Goal: Task Accomplishment & Management: Manage account settings

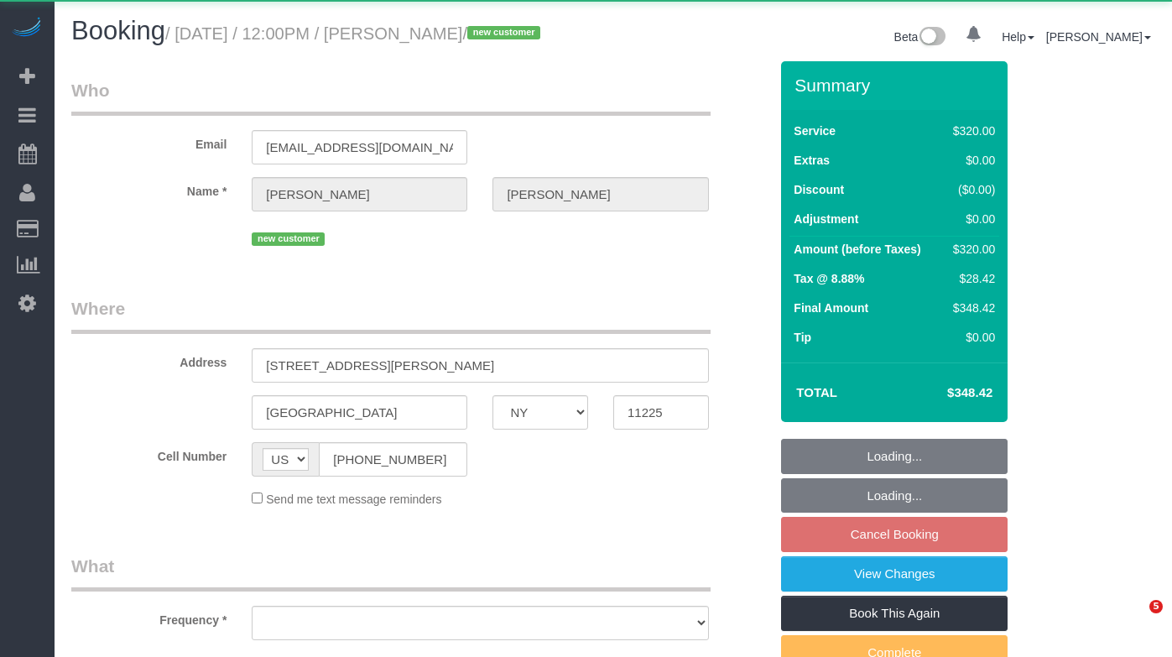
select select "NY"
select select "object:809"
select select "number:59"
select select "number:73"
select select "number:13"
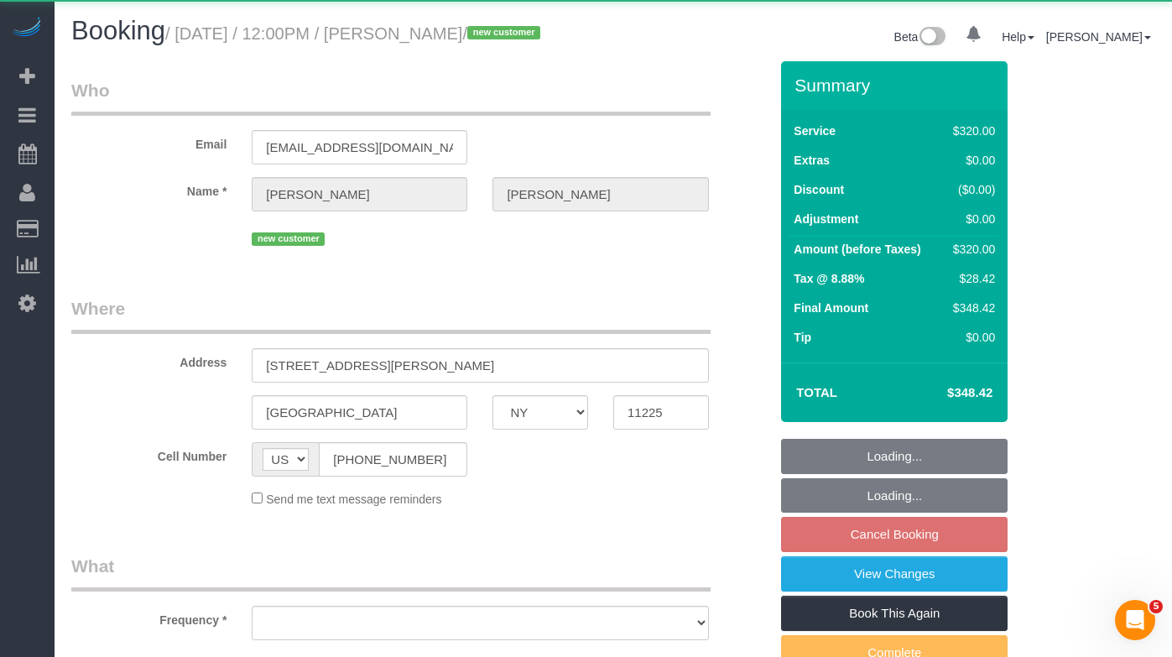
select select "number:5"
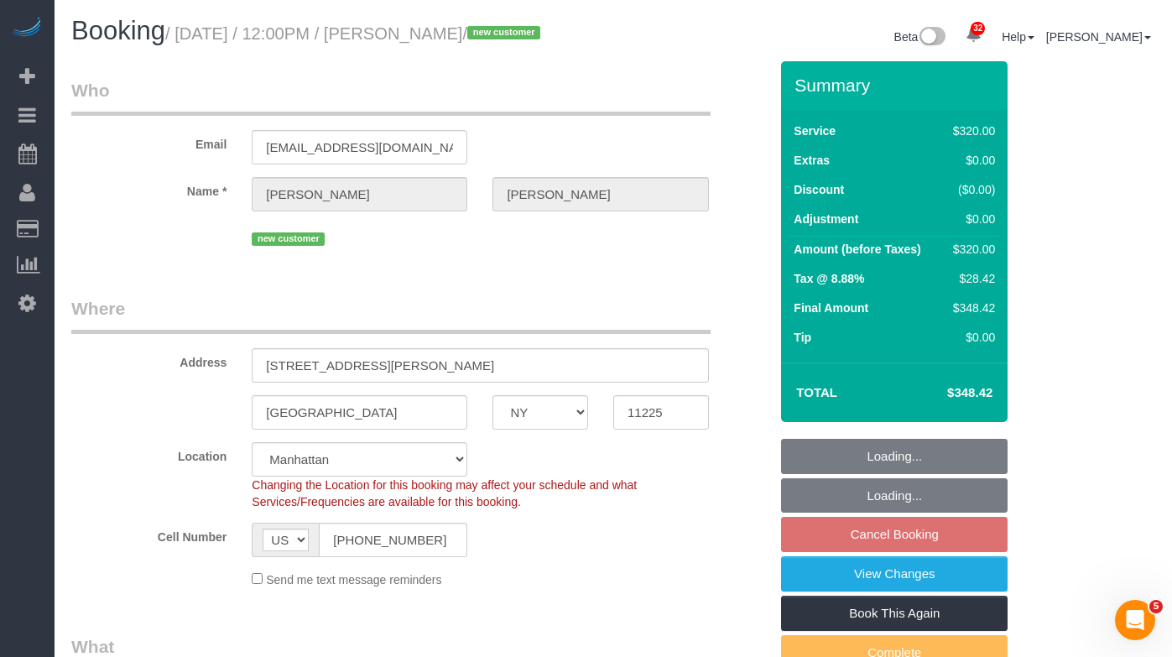
select select "object:1051"
select select "string:stripe-pm_1SDtrw4VGloSiKo713JIDWTq"
select select "spot5"
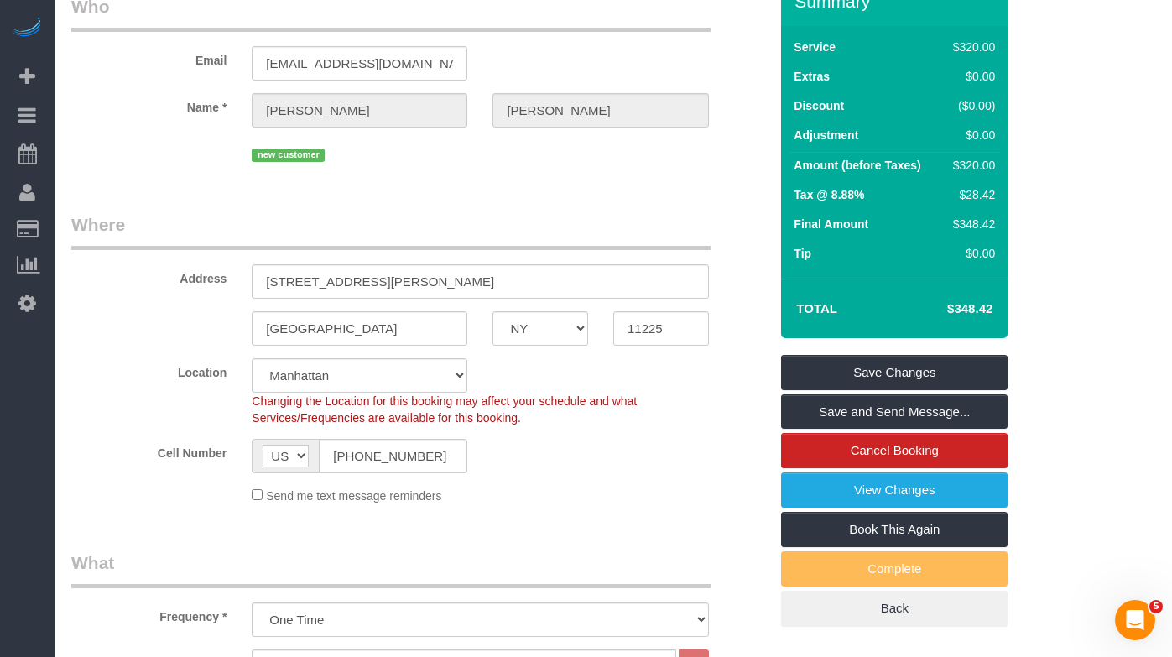
scroll to position [107, 0]
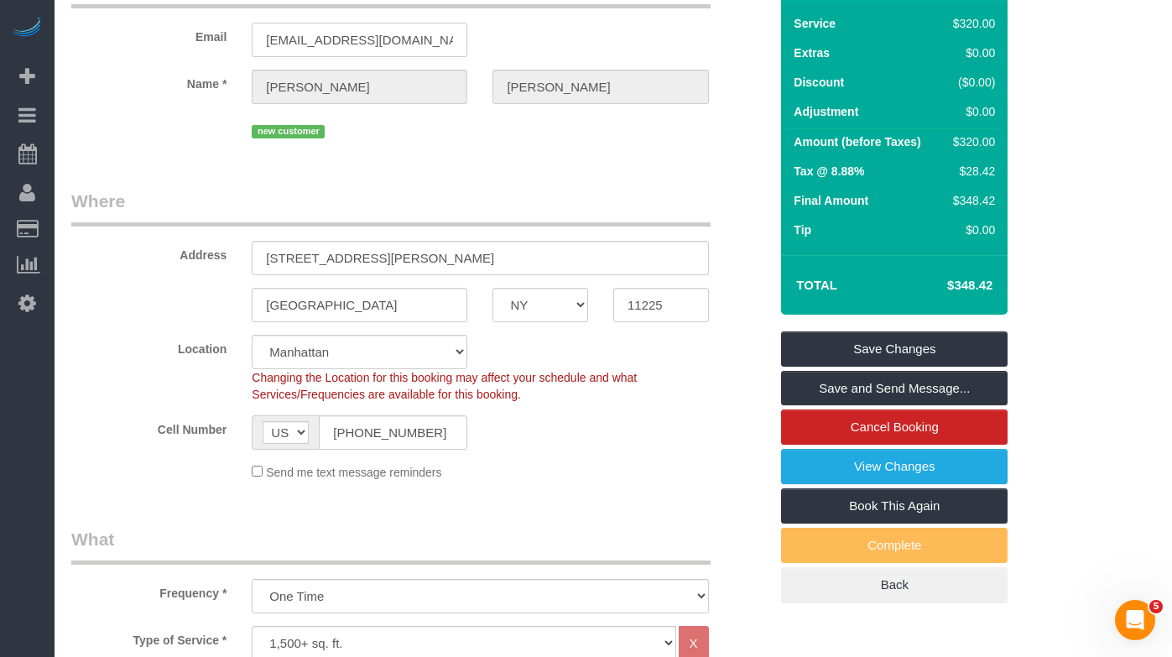
click at [333, 57] on input "emeshnick@gmail.com" at bounding box center [360, 40] width 216 height 34
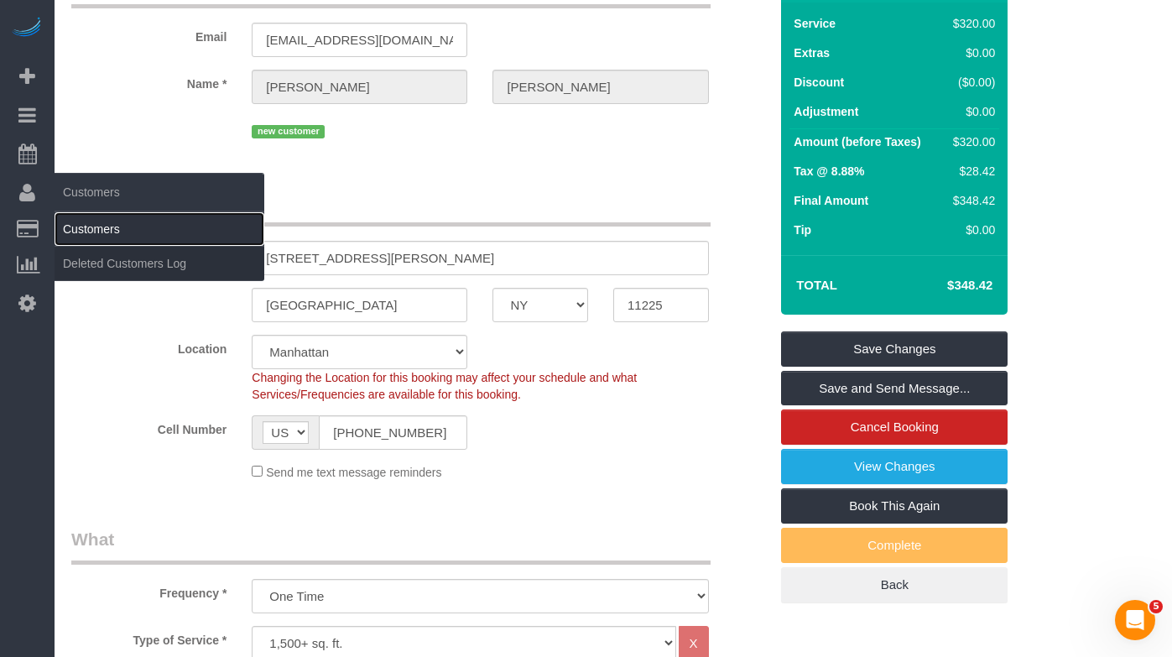
click at [80, 233] on link "Customers" at bounding box center [160, 229] width 210 height 34
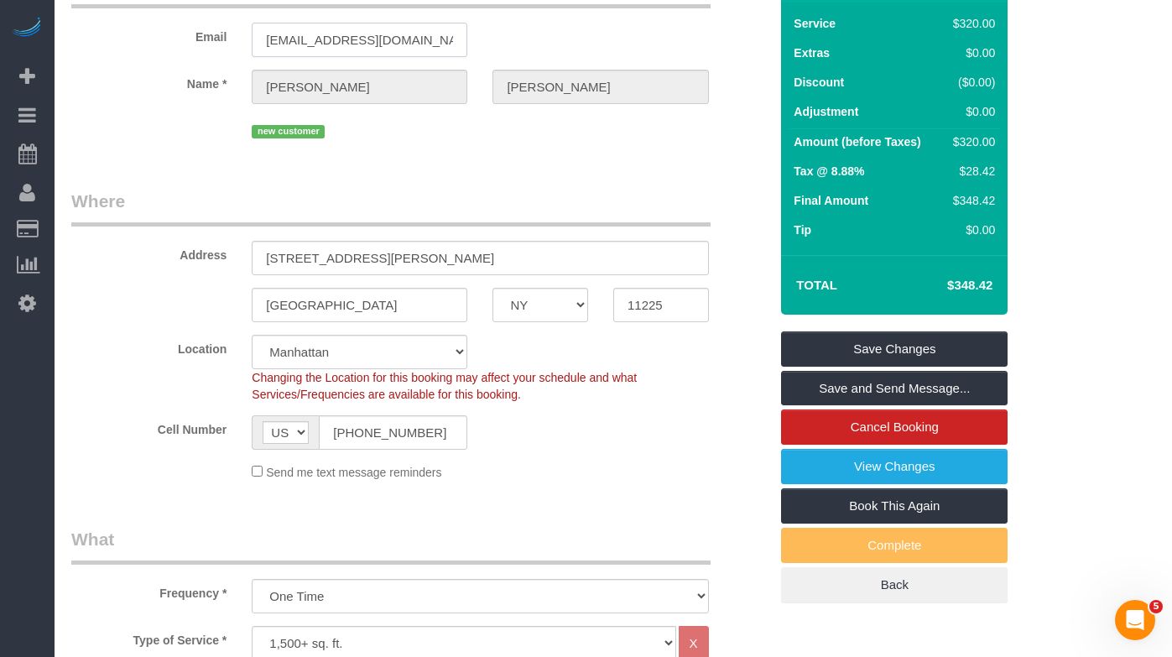
click at [327, 57] on input "emeshnick@gmail.com" at bounding box center [360, 40] width 216 height 34
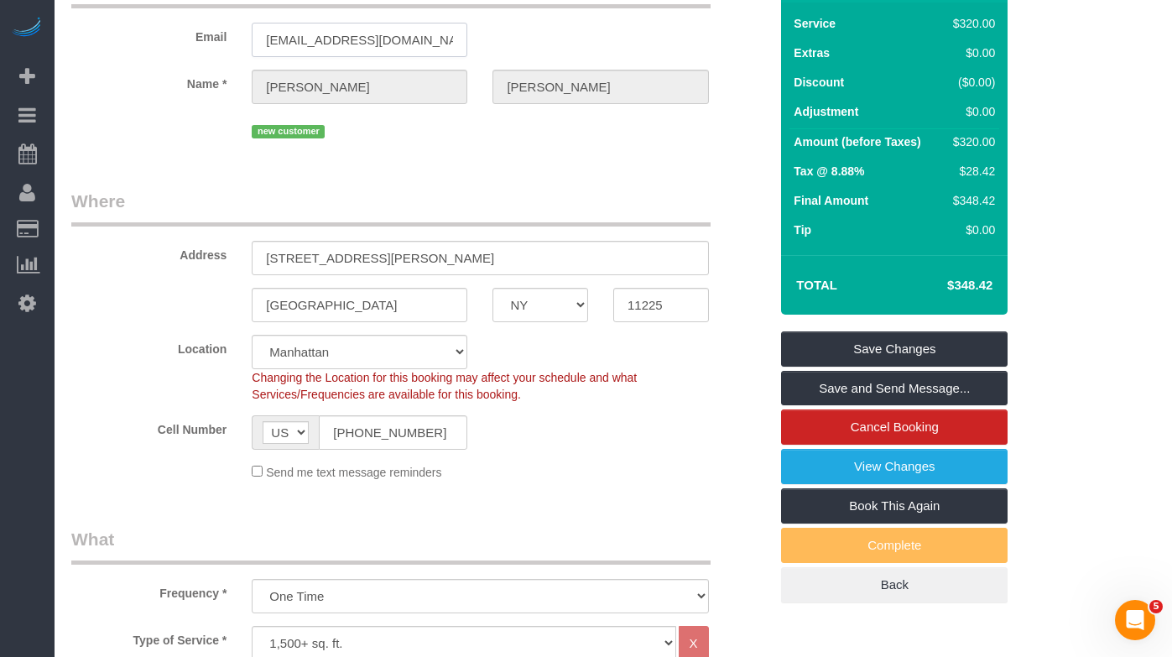
click at [327, 57] on input "emeshnick@gmail.com" at bounding box center [360, 40] width 216 height 34
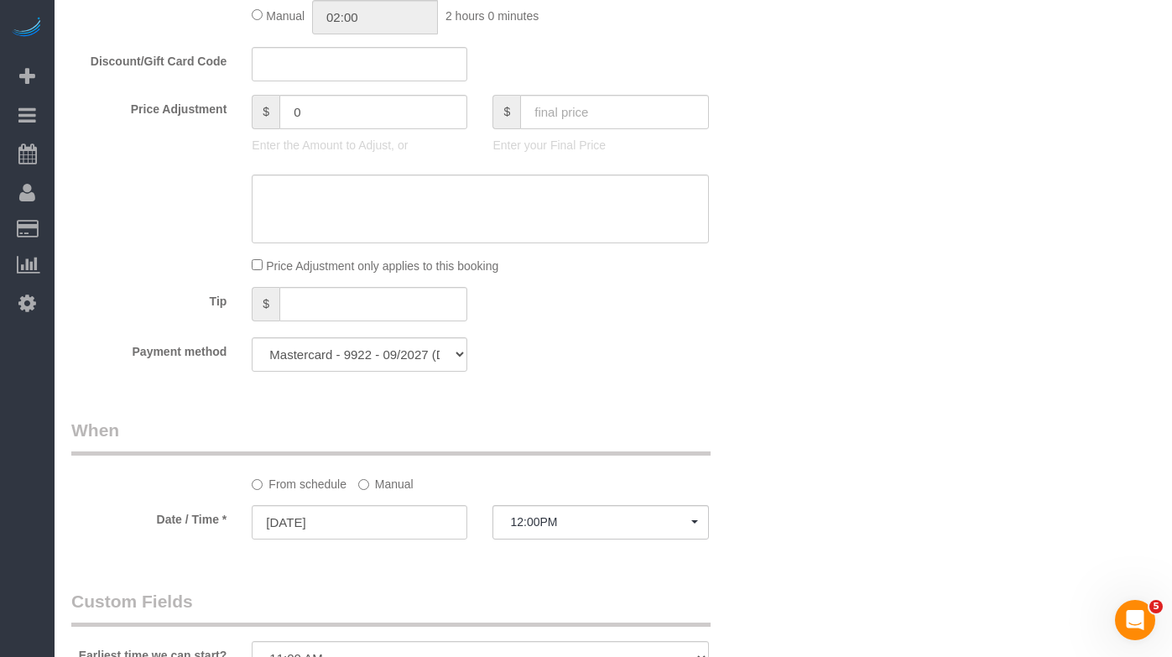
scroll to position [913, 0]
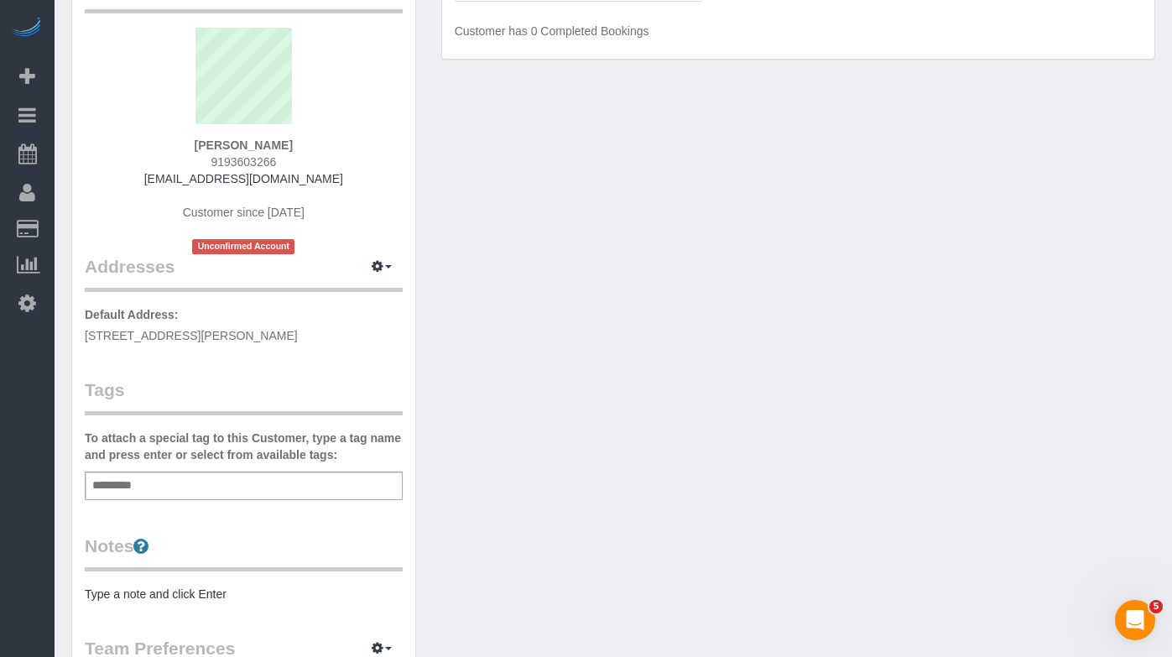
scroll to position [133, 0]
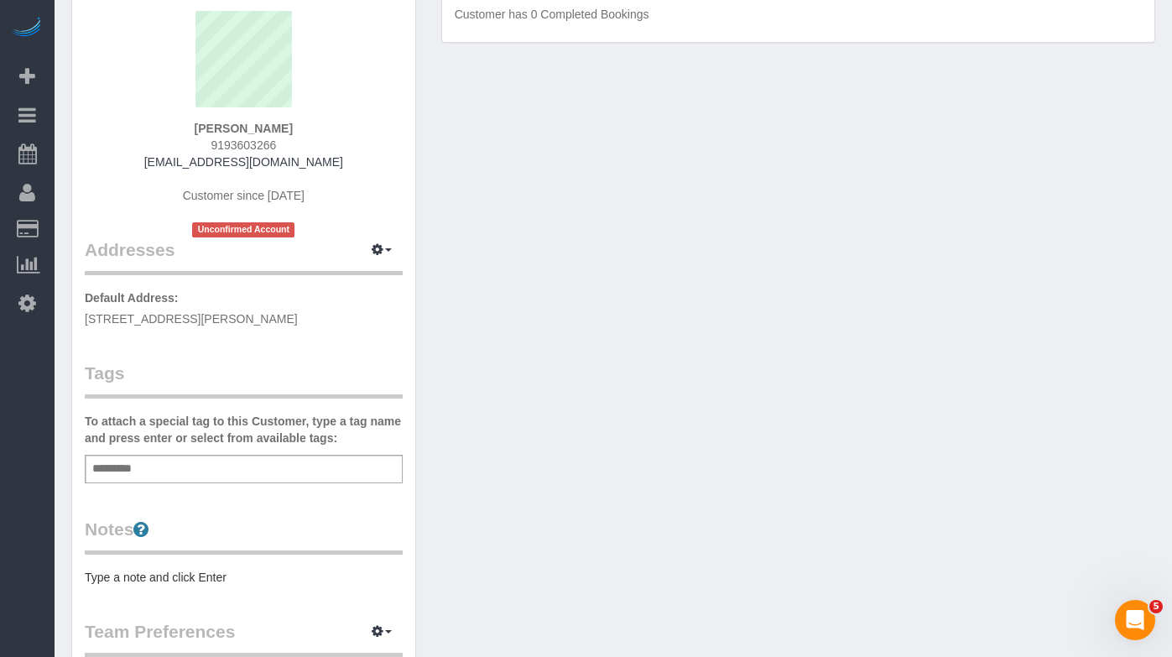
click at [298, 314] on span "[STREET_ADDRESS][PERSON_NAME]" at bounding box center [191, 318] width 213 height 13
click at [223, 315] on span "[STREET_ADDRESS][PERSON_NAME]" at bounding box center [191, 318] width 213 height 13
click at [223, 315] on span "134 Sullivan Pl, #4, BROOKLYN, NY 11225" at bounding box center [191, 318] width 213 height 13
copy div "134 Sullivan Pl, #4, BROOKLYN, NY 11225"
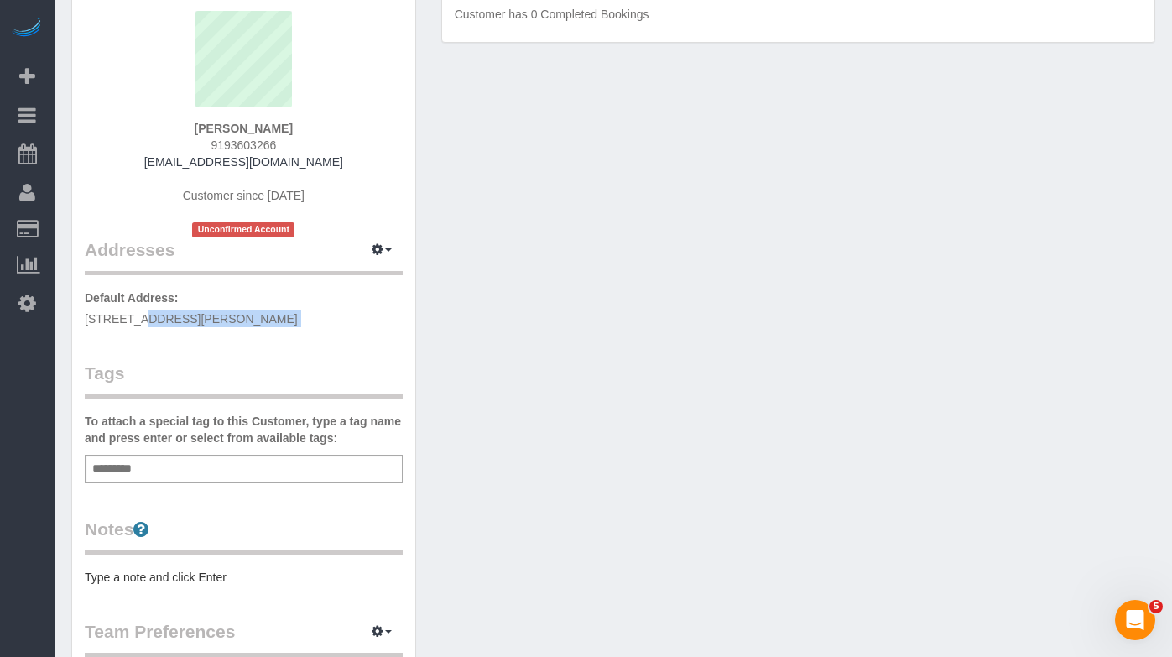
click at [298, 320] on span "134 Sullivan Pl, #4, BROOKLYN, NY 11225" at bounding box center [191, 318] width 213 height 13
click at [382, 247] on button "button" at bounding box center [382, 250] width 42 height 26
click at [336, 280] on button "Manage Addresses" at bounding box center [334, 281] width 136 height 23
select select "NY"
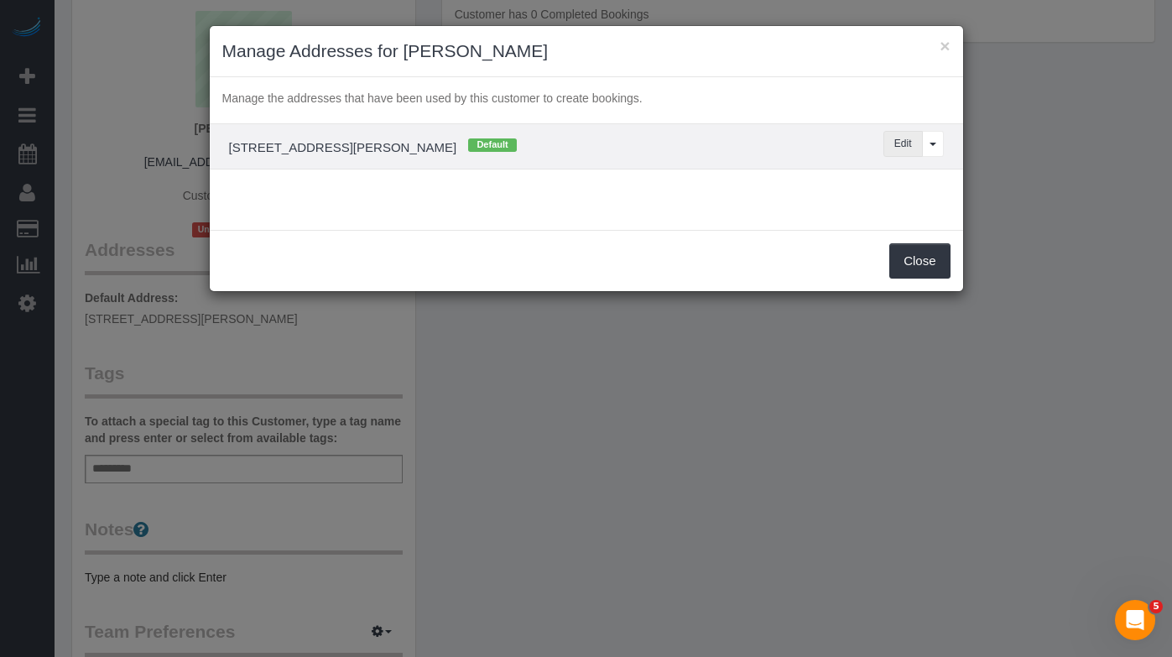
click at [908, 148] on button "Edit" at bounding box center [902, 144] width 39 height 26
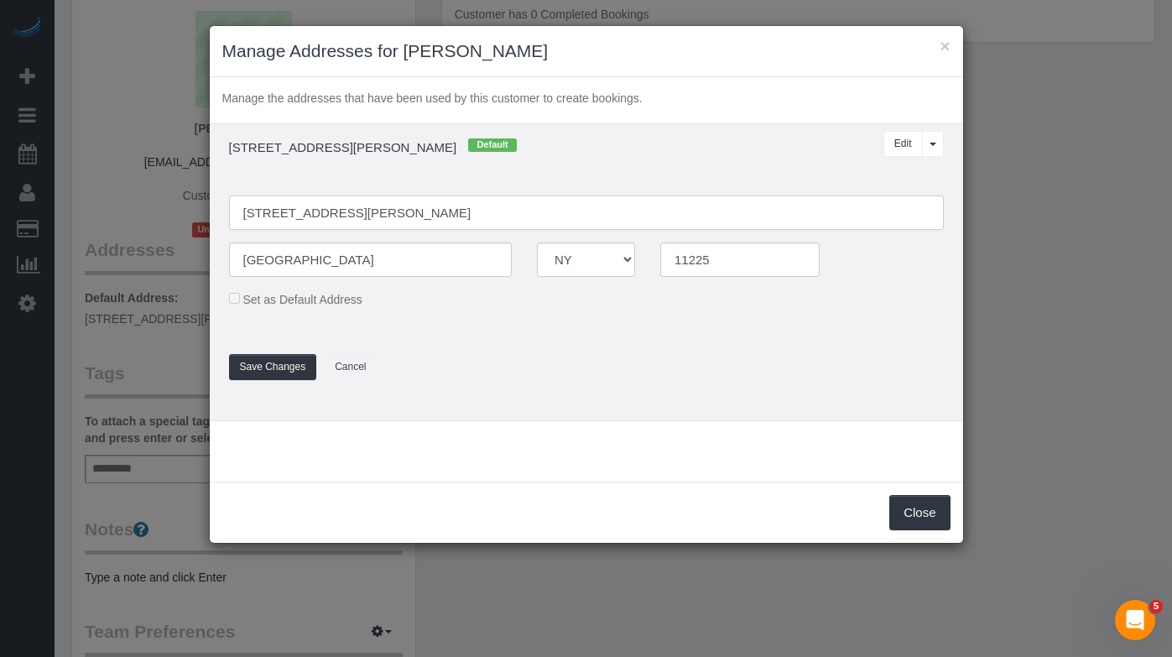
click at [384, 214] on input "134 Sullivan Pl, #4" at bounding box center [586, 212] width 715 height 34
drag, startPoint x: 395, startPoint y: 214, endPoint x: 272, endPoint y: 212, distance: 123.3
click at [272, 212] on input "134 Sullivan Pl, #4" at bounding box center [586, 212] width 715 height 34
click at [326, 209] on input "134 Sullivan Pl, #4" at bounding box center [586, 212] width 715 height 34
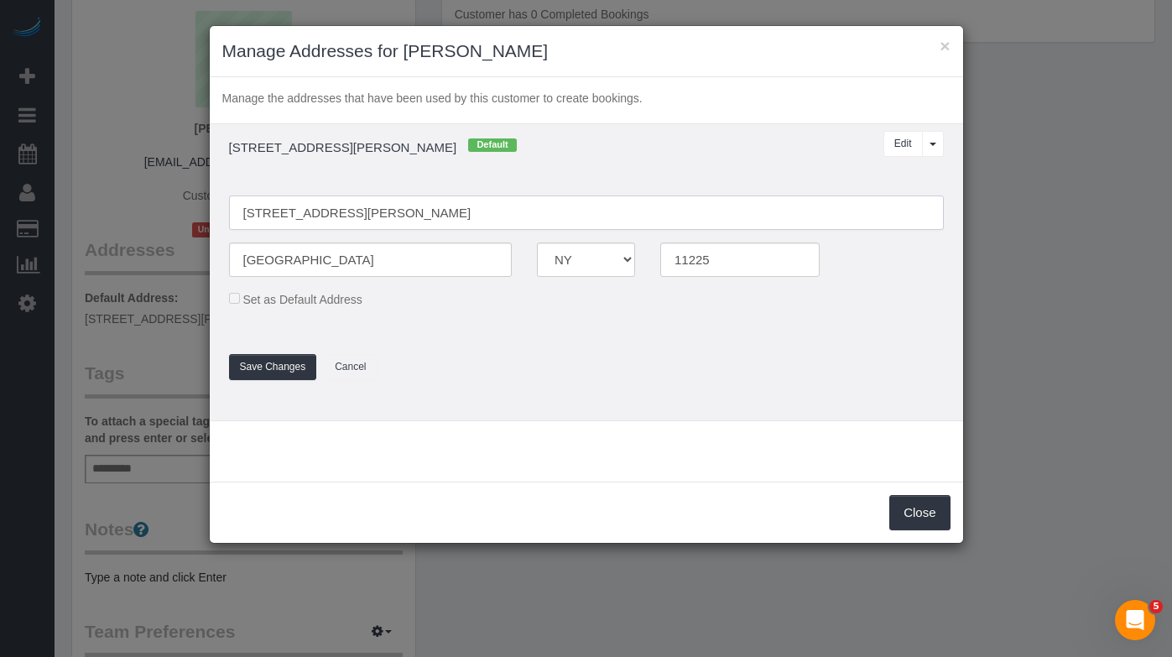
click at [326, 209] on input "134 Sullivan Pl, #4" at bounding box center [586, 212] width 715 height 34
paste input "APT 4, Brooklyn, NY 11225"
click at [347, 209] on input "134 Sullivan Pl APT 4, Brooklyn, NY 11225" at bounding box center [586, 212] width 715 height 34
click at [334, 213] on input "134 Sullivan Pl 4, Brooklyn, NY 11225" at bounding box center [586, 212] width 715 height 34
click at [503, 206] on input "134 Sullivan Pl Apt. 4, Brooklyn, NY 11225" at bounding box center [586, 212] width 715 height 34
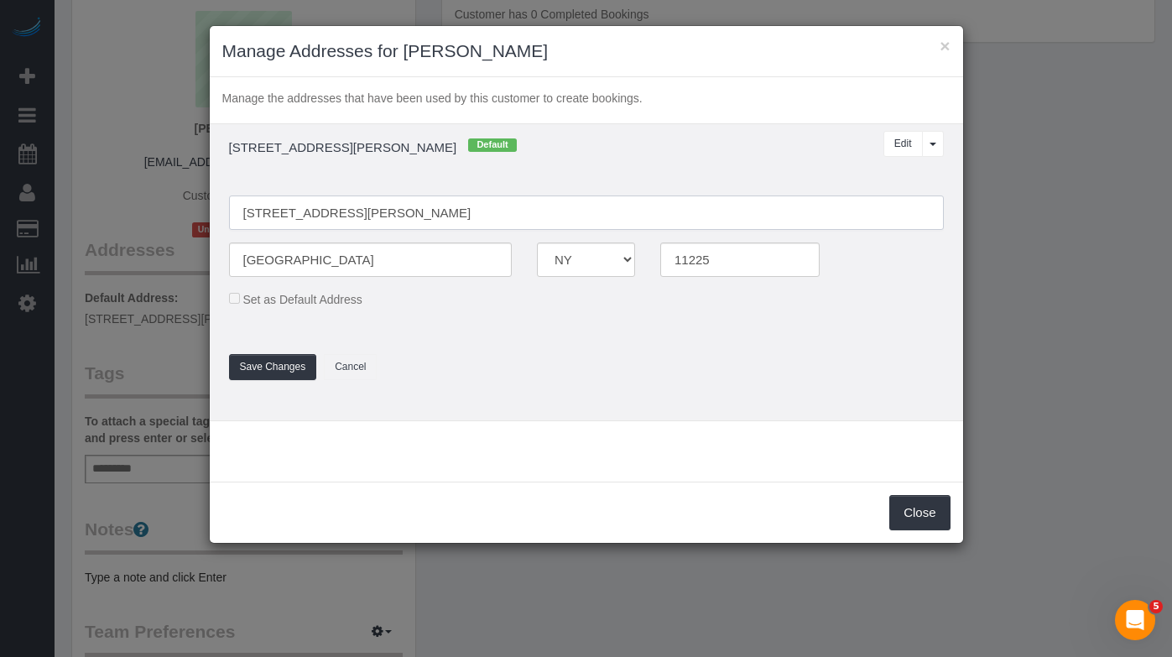
drag, startPoint x: 519, startPoint y: 211, endPoint x: 497, endPoint y: 213, distance: 22.8
click at [497, 213] on input "134 Sullivan Pl Apt. 4, Brooklyn, NY 11225" at bounding box center [586, 212] width 715 height 34
click at [392, 215] on input "134 Sullivan Pl Apt. 4, Brooklyn, NY 11225" at bounding box center [586, 212] width 715 height 34
type input "134 Sullivan Pl Apt. 4,, NY 11225"
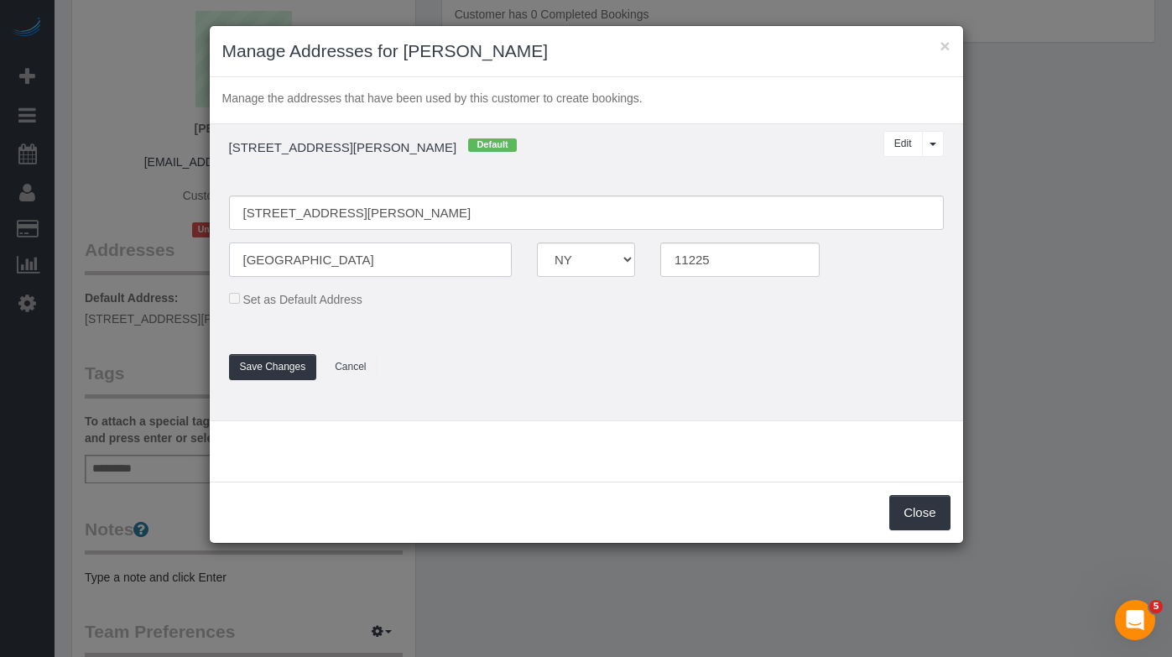
click at [285, 258] on input "BROOKLYN" at bounding box center [370, 259] width 283 height 34
paste input "rooklyn"
type input "[GEOGRAPHIC_DATA]"
click at [377, 213] on input "134 Sullivan Pl Apt. 4,, NY 11225" at bounding box center [586, 212] width 715 height 34
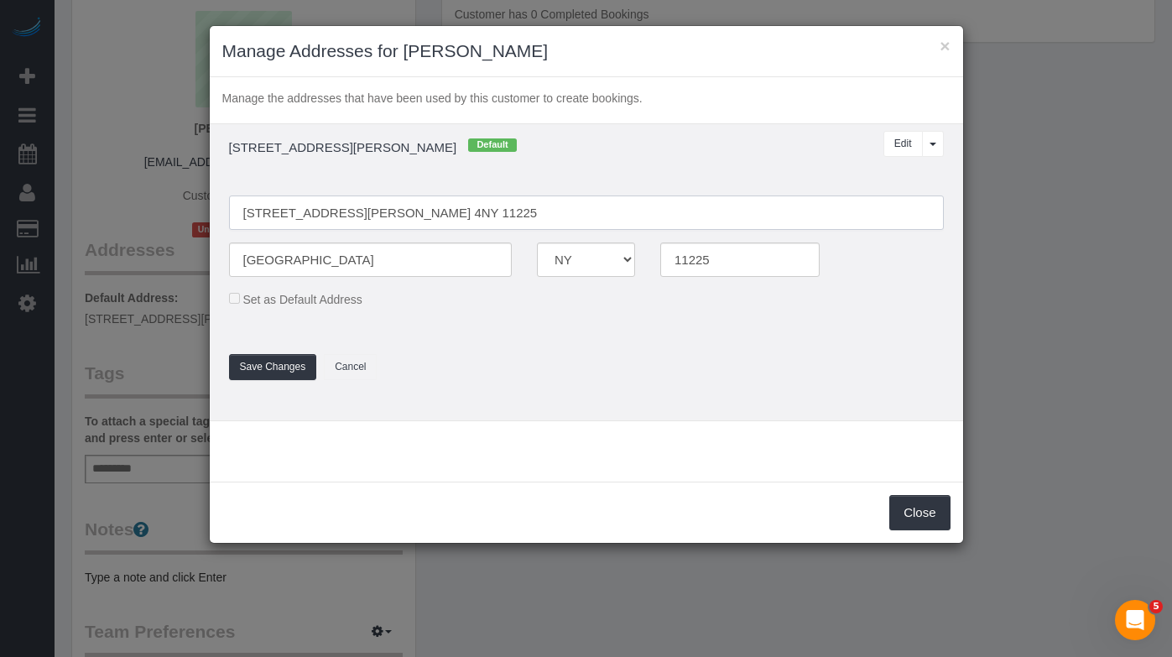
drag, startPoint x: 408, startPoint y: 209, endPoint x: 382, endPoint y: 207, distance: 25.2
click at [382, 207] on input "134 Sullivan Pl Apt. 4NY 11225" at bounding box center [586, 212] width 715 height 34
click at [331, 210] on input "134 Sullivan Pl Apt. 4" at bounding box center [586, 212] width 715 height 34
type input "134 Sullivan Pl Apt. 4"
click at [262, 367] on button "Save Changes" at bounding box center [273, 367] width 88 height 26
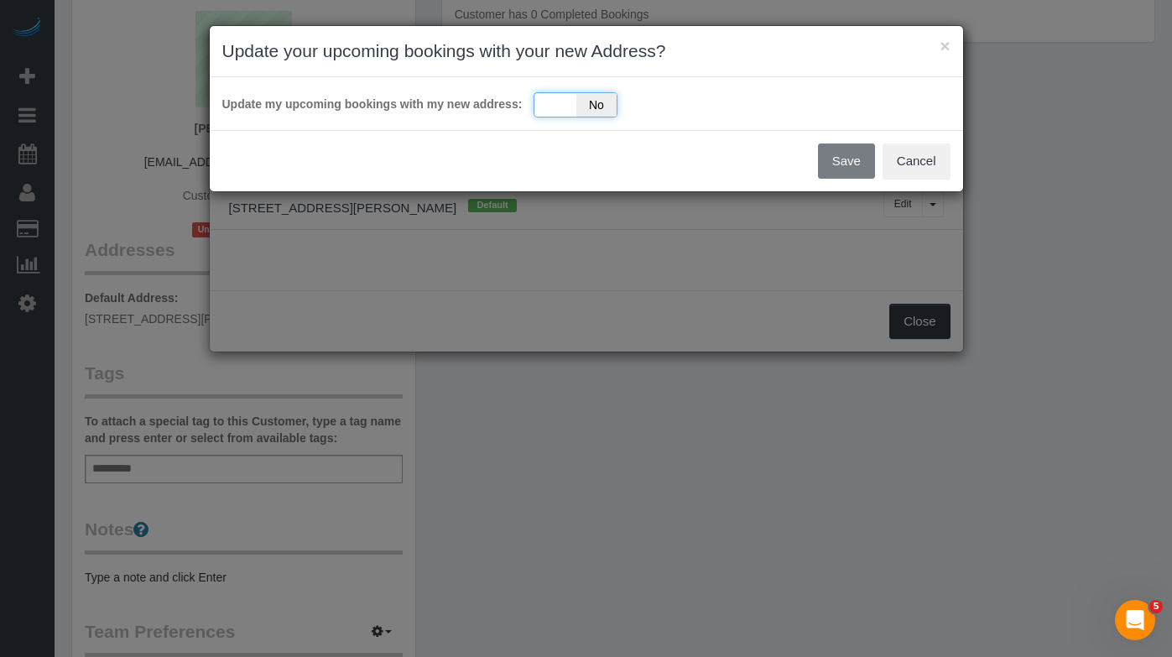
click at [555, 107] on div "Yes No" at bounding box center [575, 104] width 84 height 25
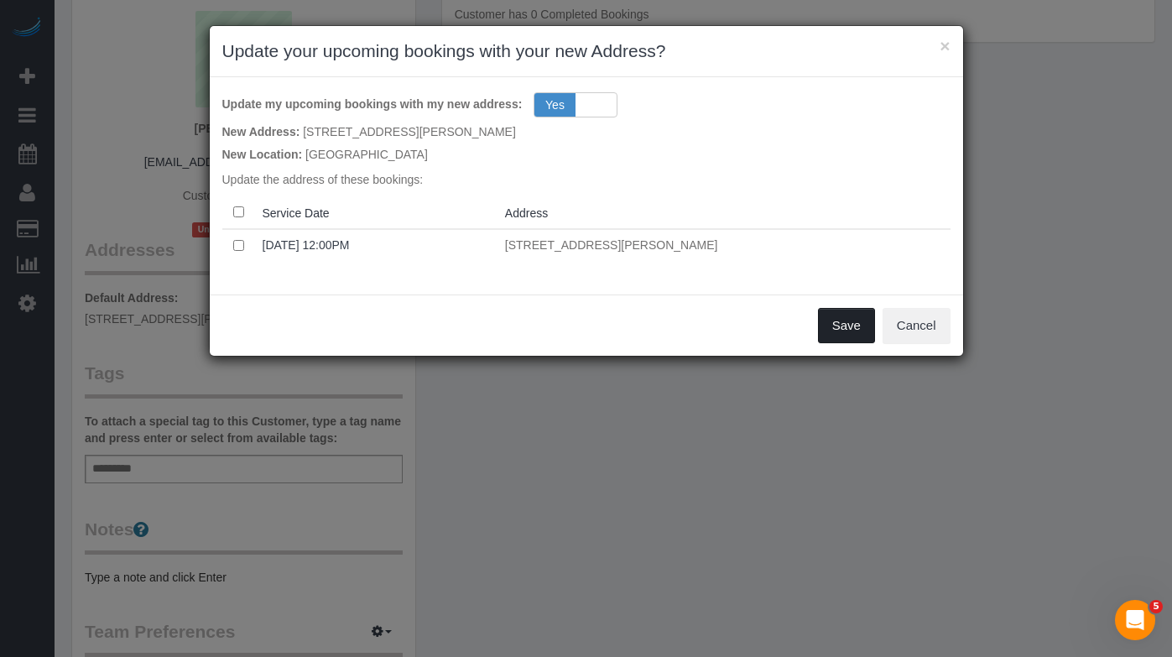
click at [857, 328] on button "Save" at bounding box center [846, 325] width 57 height 35
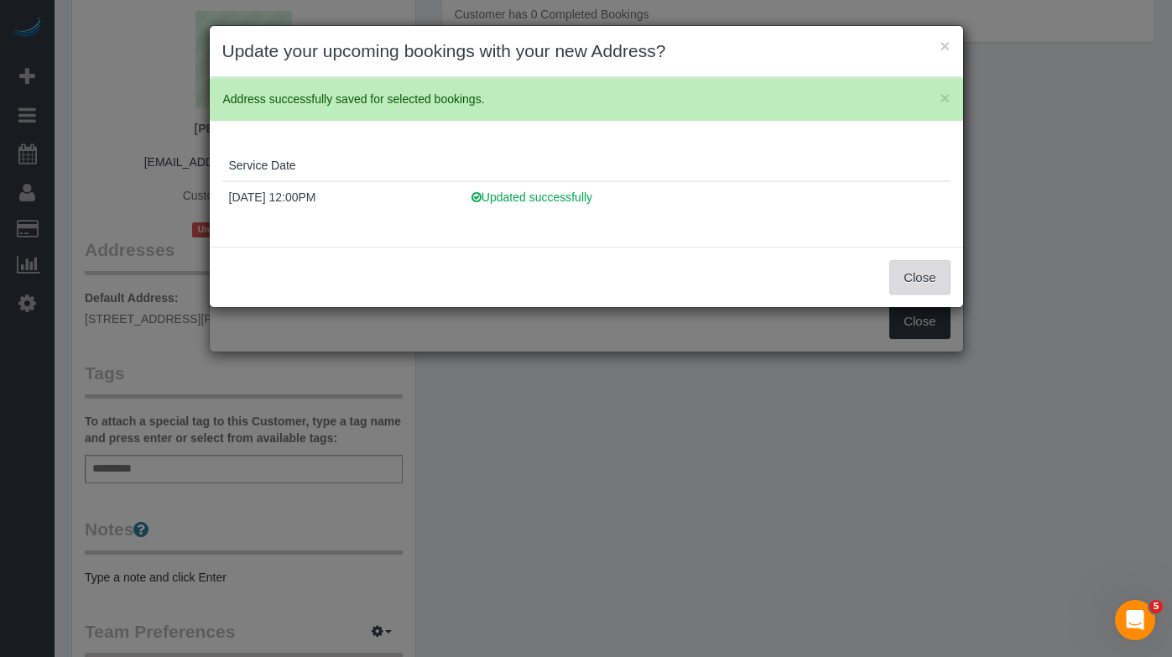
drag, startPoint x: 916, startPoint y: 281, endPoint x: 960, endPoint y: 165, distance: 124.0
click at [916, 281] on button "Close" at bounding box center [919, 277] width 60 height 35
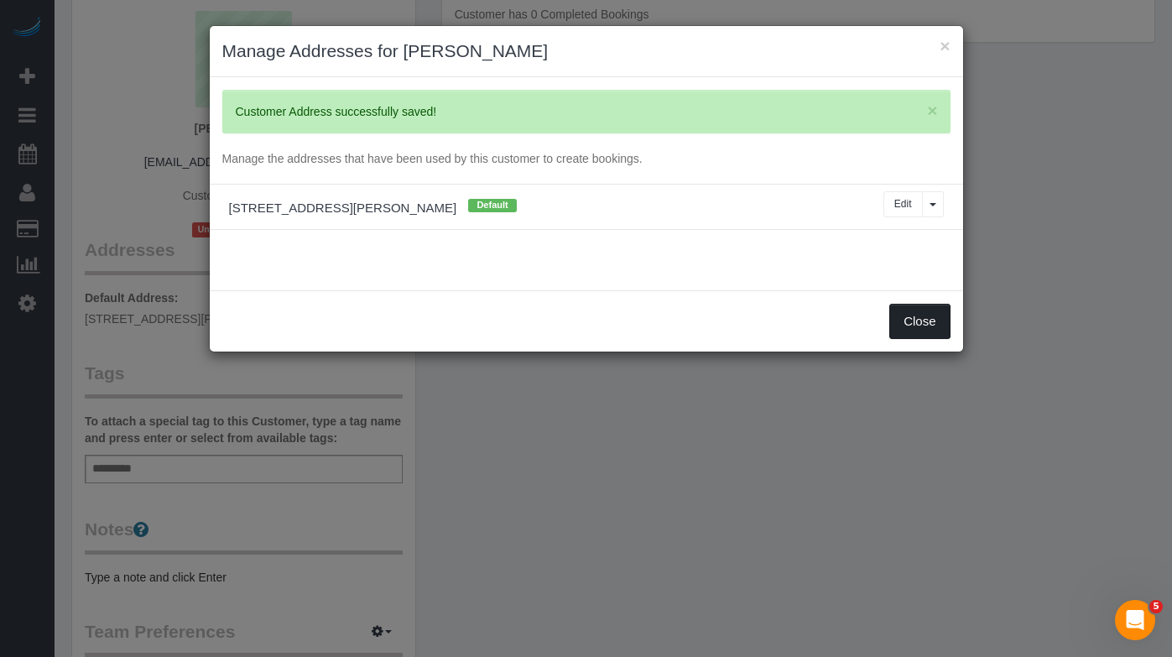
click at [914, 325] on button "Close" at bounding box center [919, 321] width 60 height 35
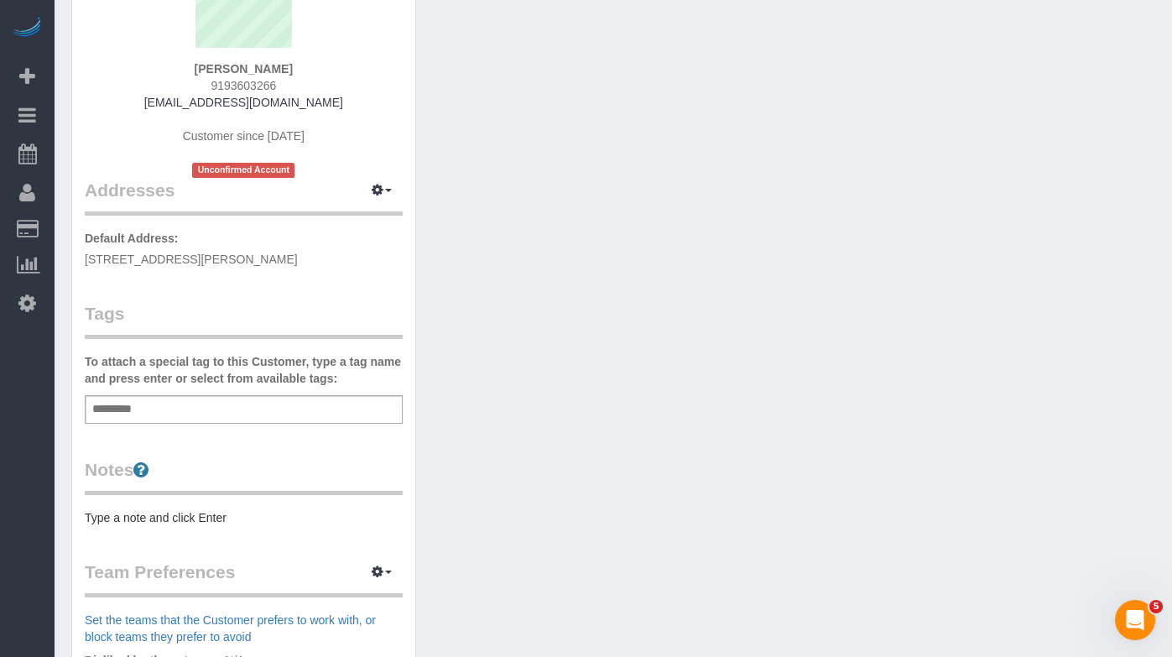
scroll to position [238, 0]
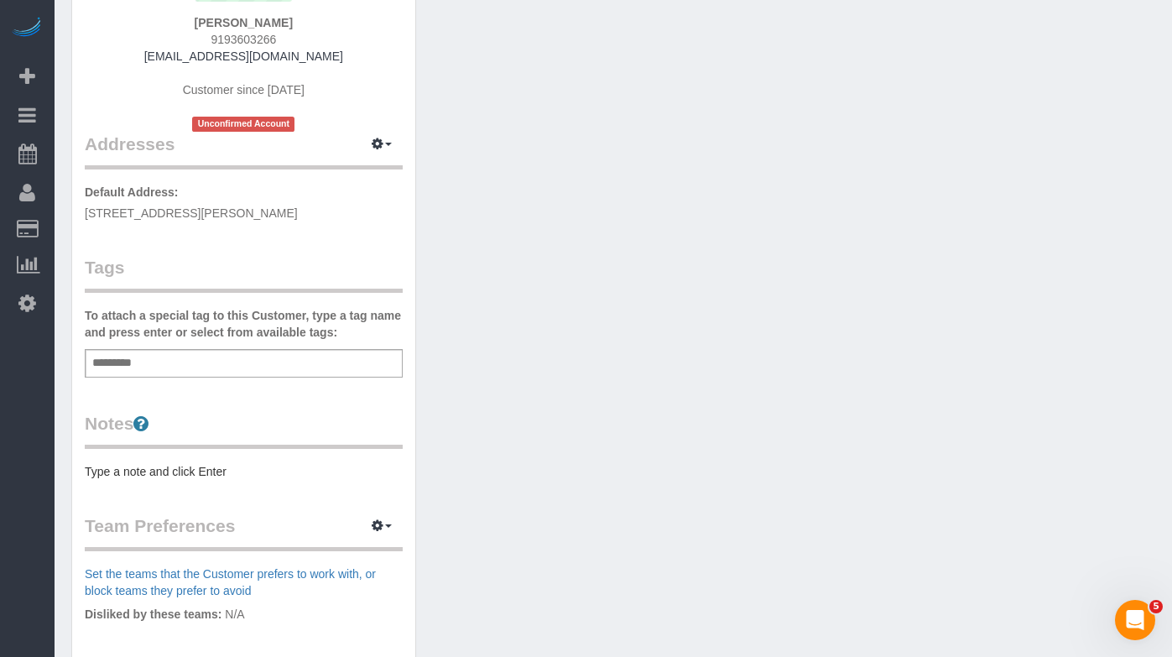
click at [138, 475] on pre "Type a note and click Enter" at bounding box center [244, 471] width 318 height 17
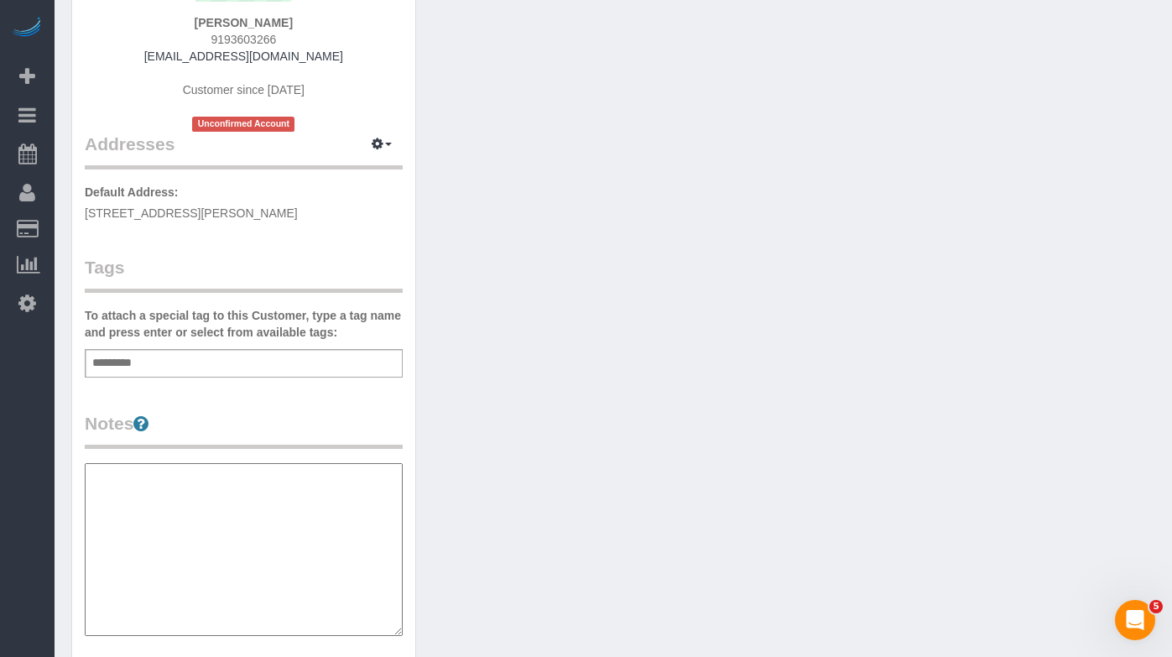
paste textarea "* **** * ***** *****"
click at [86, 521] on textarea "* **** * ***** *****" at bounding box center [244, 549] width 318 height 173
click at [86, 489] on textarea "* **** * ***** *****" at bounding box center [244, 549] width 318 height 173
click at [87, 512] on textarea "***** * ***** *****" at bounding box center [244, 549] width 318 height 173
click at [91, 490] on textarea "******* ***** *****" at bounding box center [244, 546] width 318 height 173
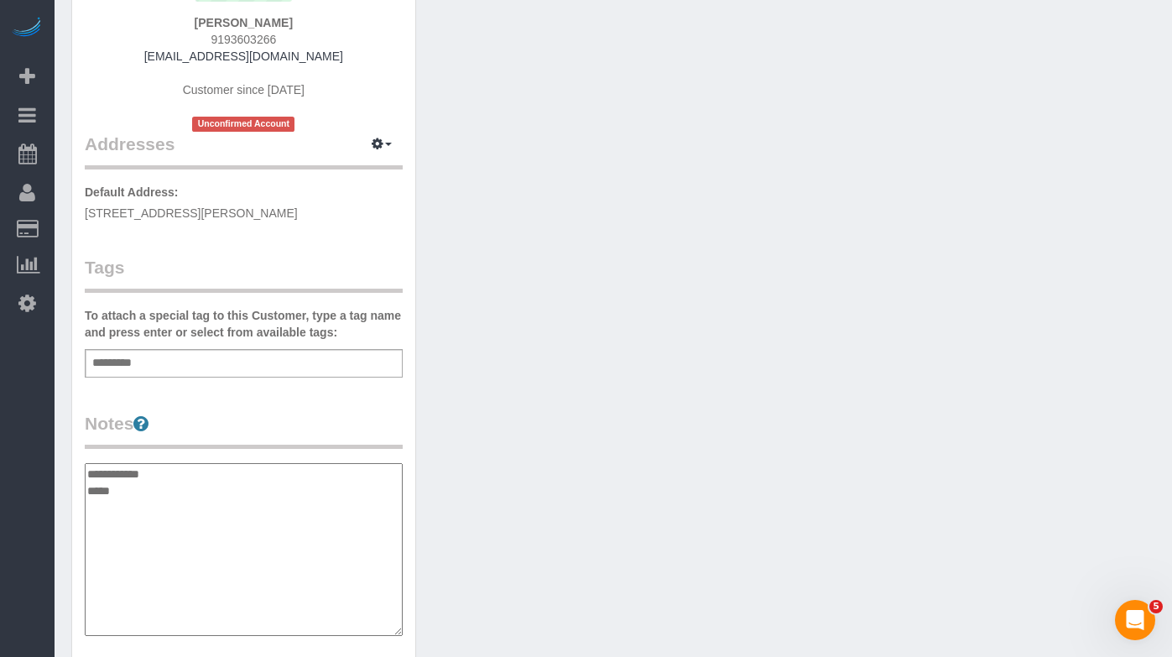
click at [123, 497] on textarea "**********" at bounding box center [244, 549] width 318 height 173
click at [87, 487] on textarea "**********" at bounding box center [244, 549] width 318 height 173
click at [213, 481] on textarea "**********" at bounding box center [244, 549] width 318 height 173
paste textarea "*****"
click at [225, 469] on textarea "**********" at bounding box center [244, 549] width 318 height 173
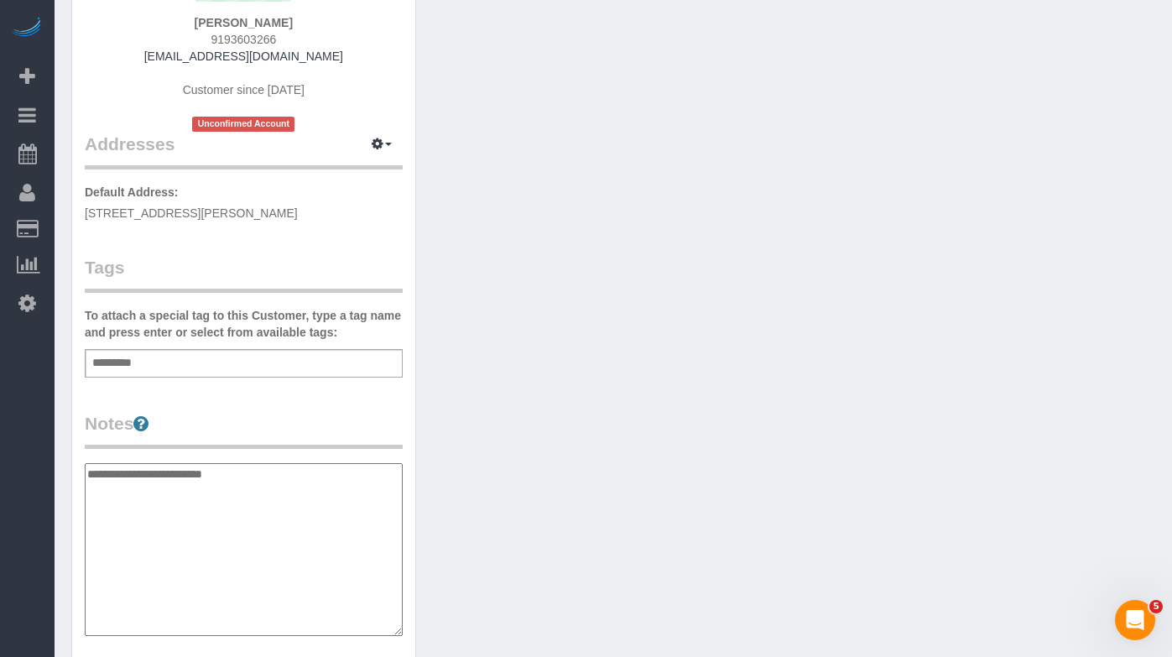
scroll to position [237, 0]
click at [247, 478] on textarea "**********" at bounding box center [244, 550] width 318 height 173
paste textarea "**********"
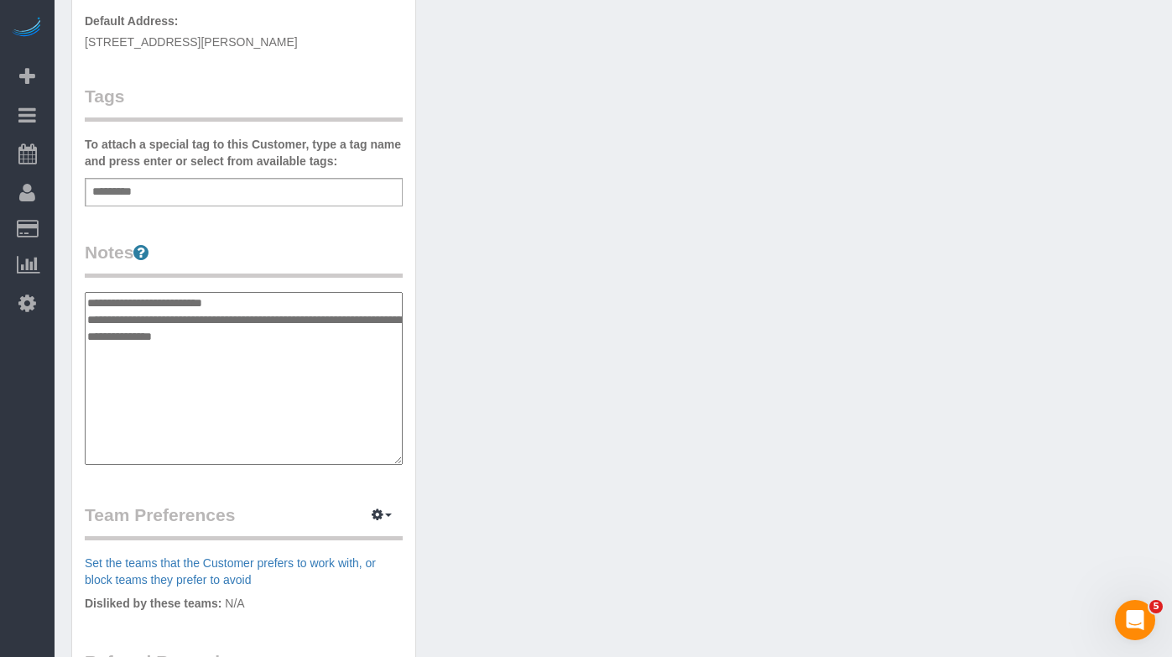
scroll to position [439, 0]
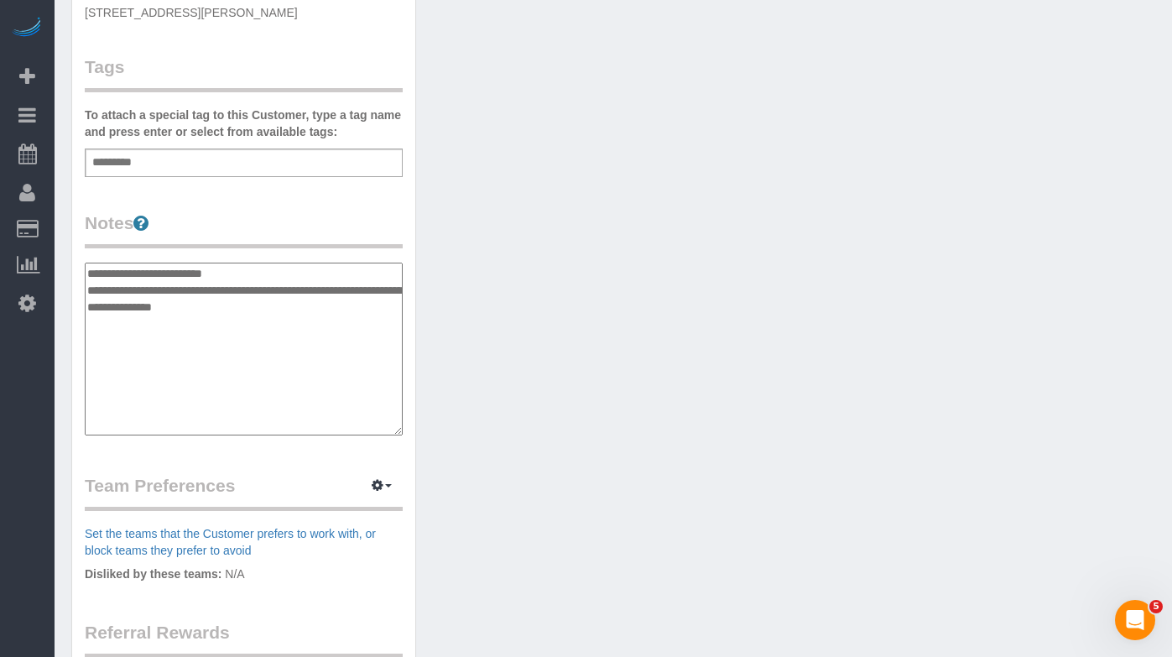
type textarea "**********"
click at [135, 160] on input "text" at bounding box center [117, 163] width 58 height 22
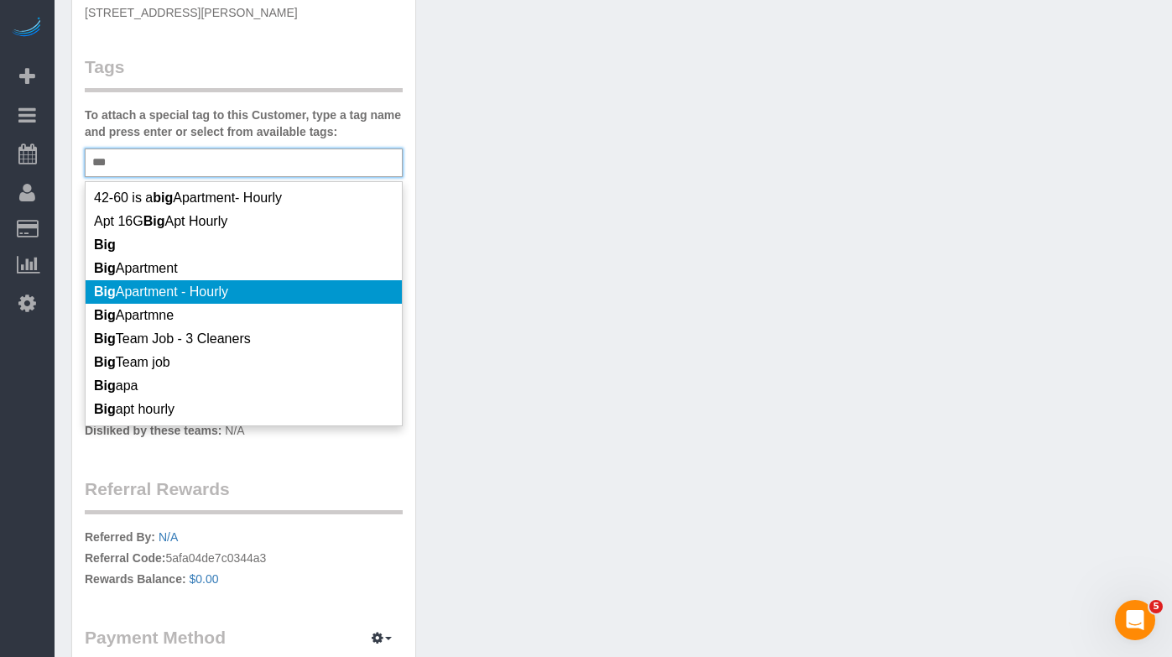
type input "***"
click at [239, 299] on li "Big Apartment - Hourly" at bounding box center [244, 291] width 316 height 23
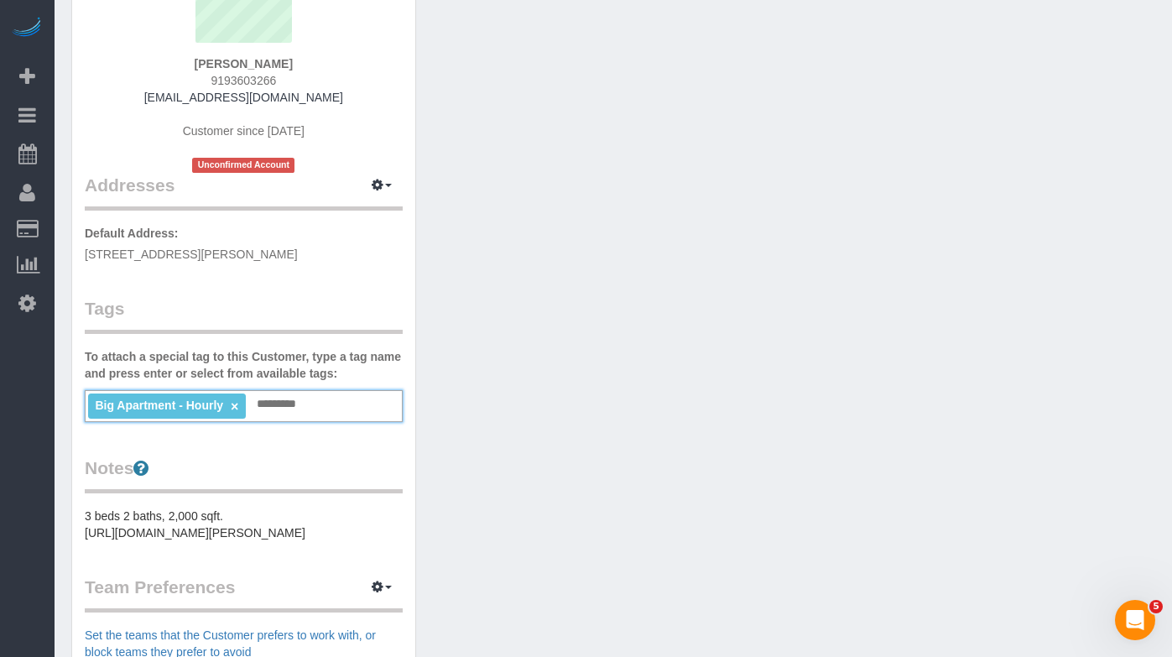
scroll to position [209, 0]
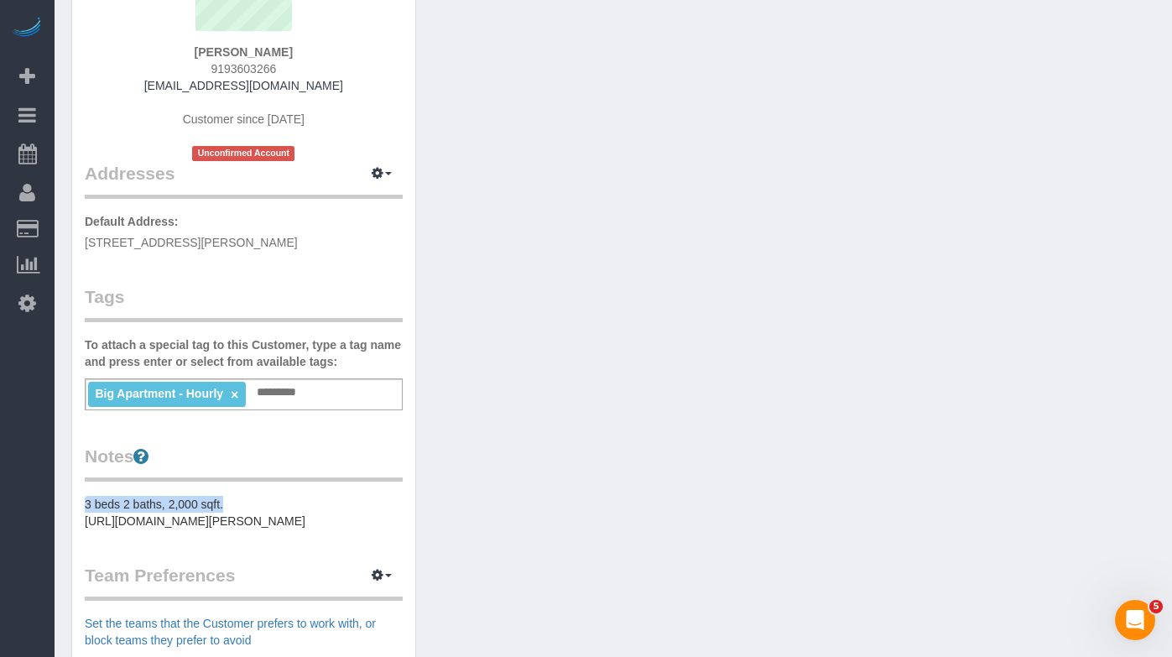
drag, startPoint x: 232, startPoint y: 505, endPoint x: 73, endPoint y: 500, distance: 159.4
click at [73, 500] on div "Customer Info Edit Contact Info Send Message Email Preferences Special Sales Ta…" at bounding box center [243, 416] width 343 height 1126
copy pre "3 beds 2 baths, 2,000 sqft."
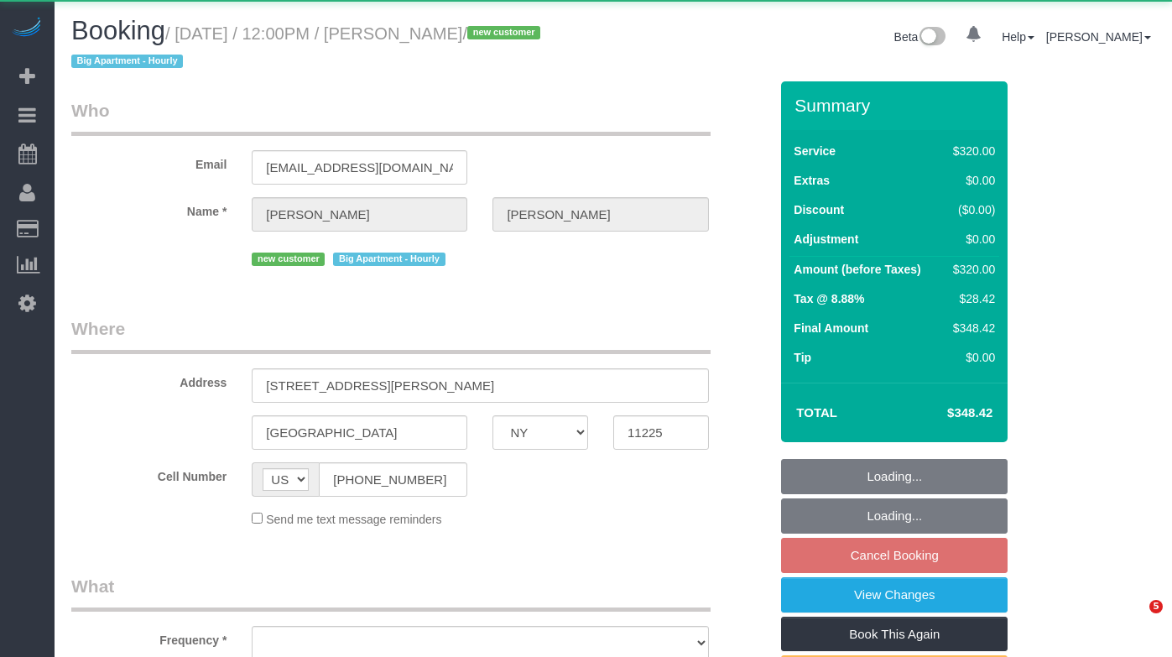
select select "NY"
select select "object:910"
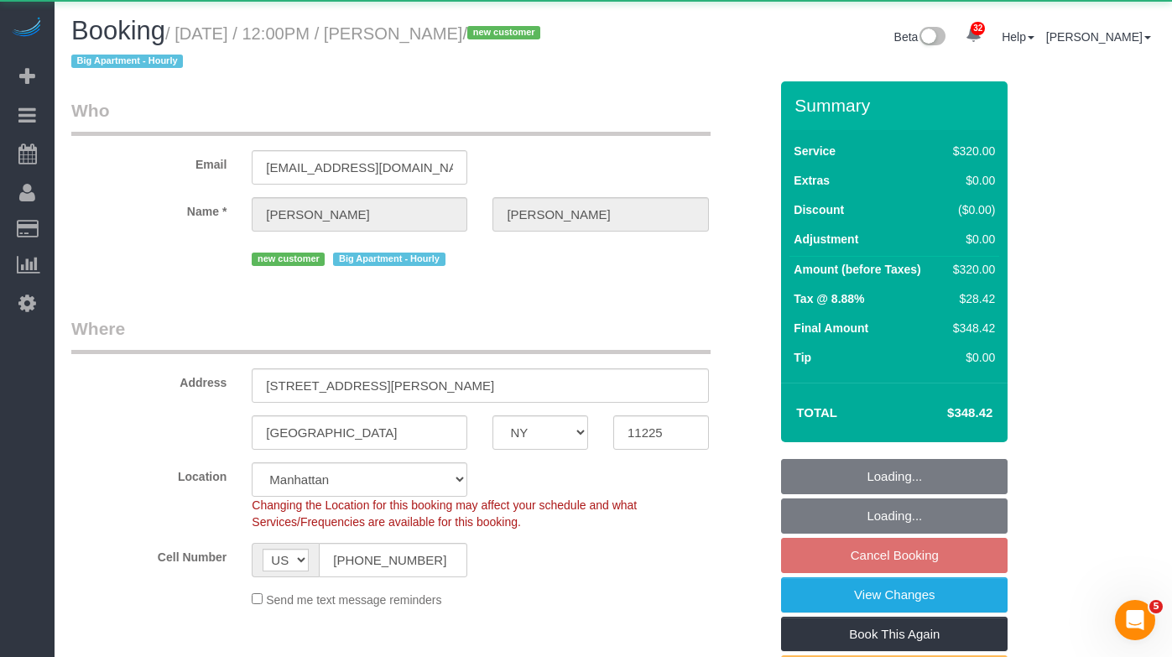
select select "string:stripe-pm_1SDtrw4VGloSiKo713JIDWTq"
select select "spot5"
select select "number:59"
select select "number:73"
select select "number:13"
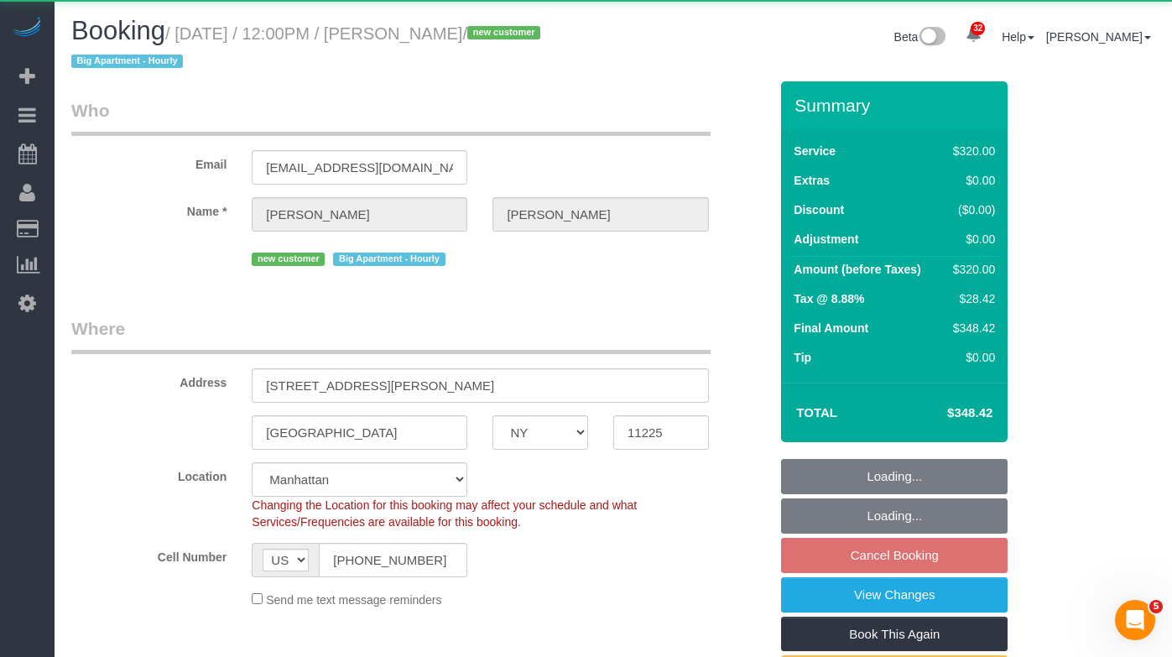
select select "number:5"
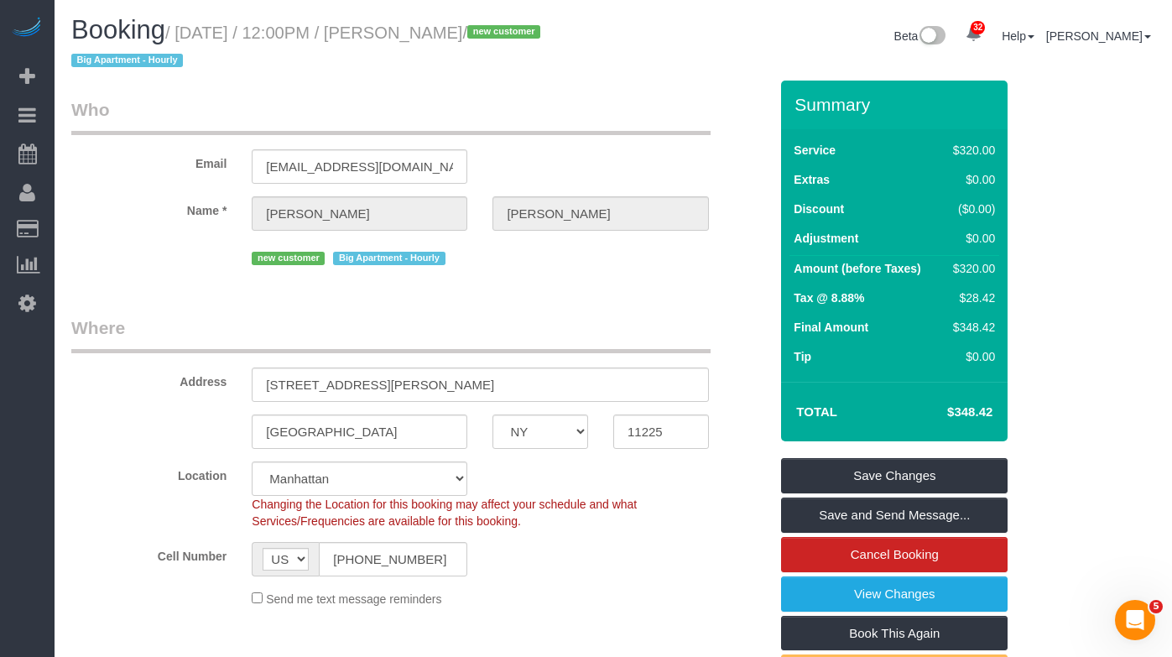
scroll to position [3, 0]
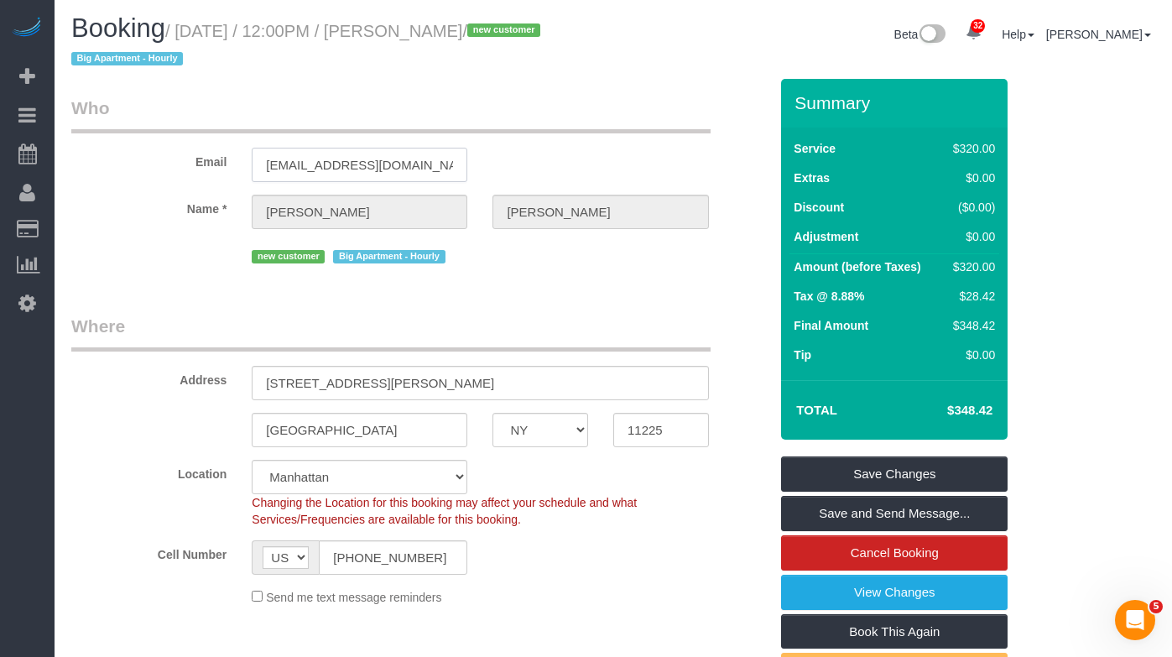
click at [350, 171] on input "emeshnick@gmail.com" at bounding box center [360, 165] width 216 height 34
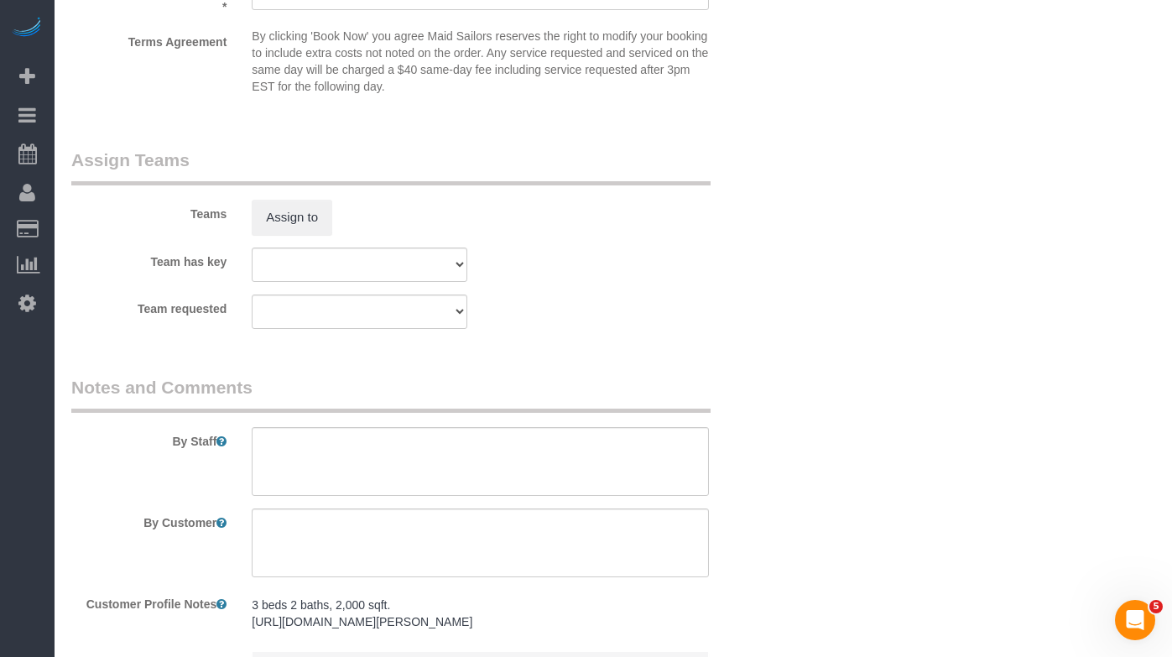
scroll to position [1989, 0]
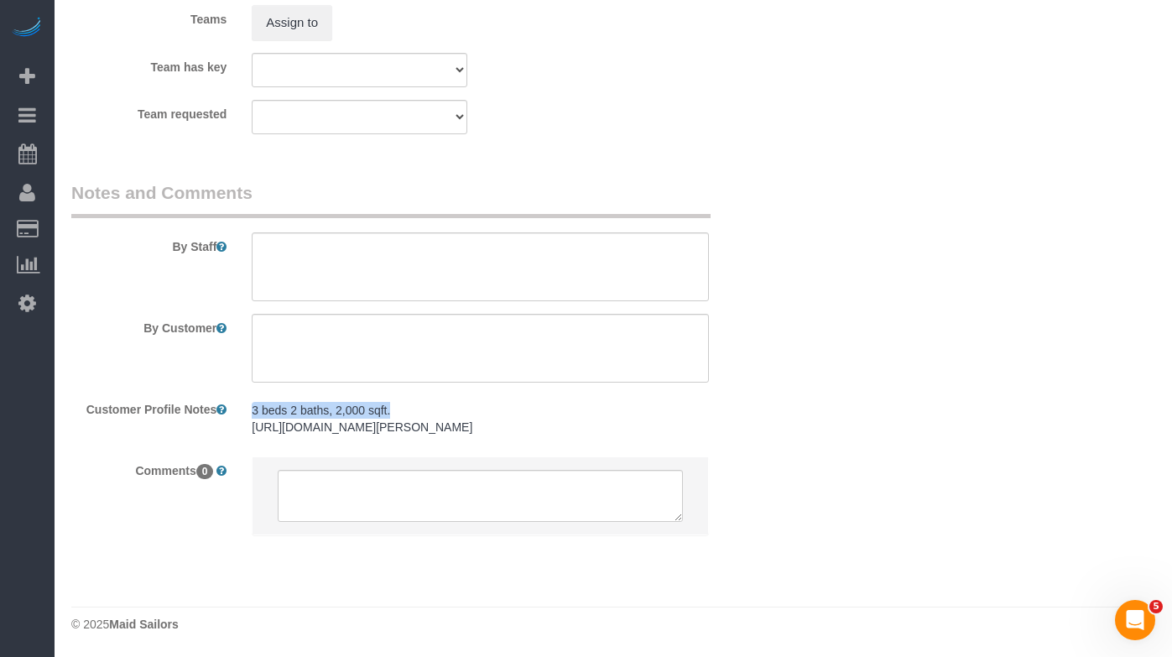
drag, startPoint x: 242, startPoint y: 393, endPoint x: 406, endPoint y: 387, distance: 163.7
click at [406, 395] on div "3 beds 2 baths, 2,000 sqft. https://www.zillow.com/homedetails/134-Sullivan-Pl-…" at bounding box center [479, 419] width 481 height 49
copy pre "3 beds 2 baths, 2,000 sqft."
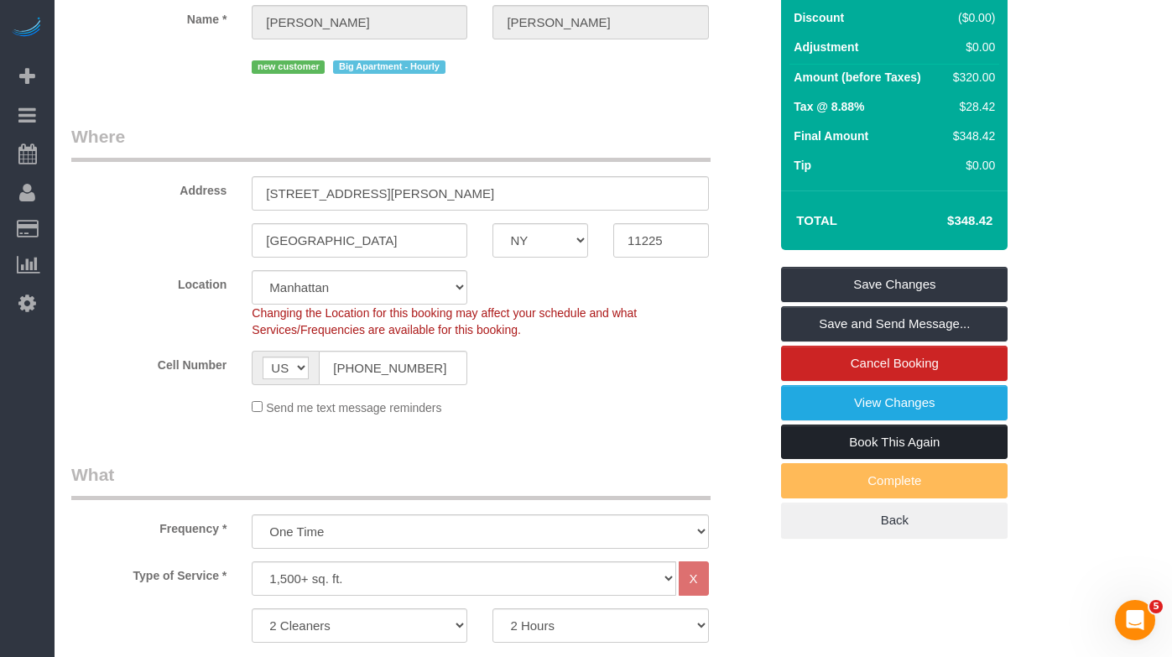
scroll to position [208, 0]
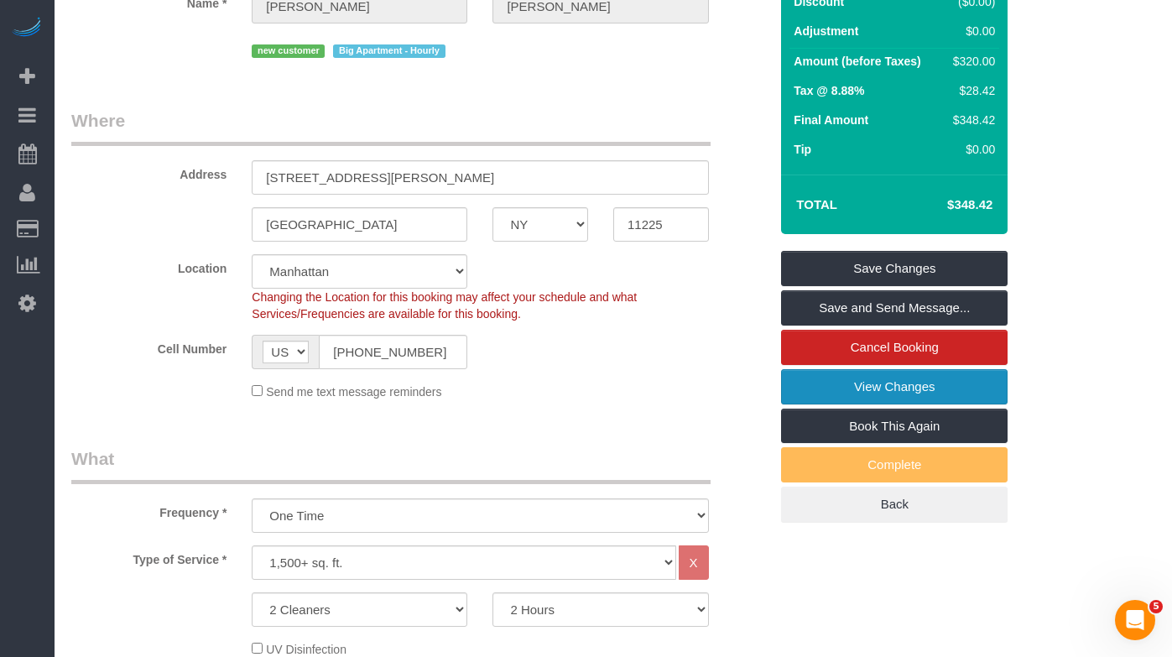
click at [856, 393] on link "View Changes" at bounding box center [894, 386] width 226 height 35
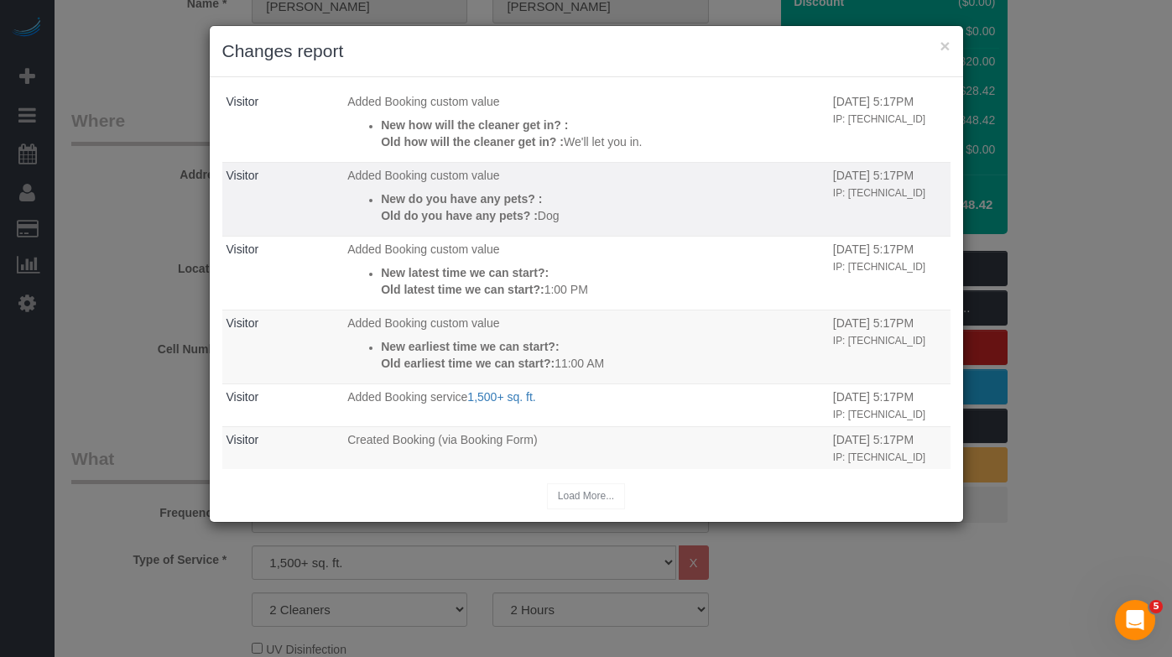
scroll to position [228, 0]
click at [948, 49] on button "×" at bounding box center [944, 46] width 10 height 18
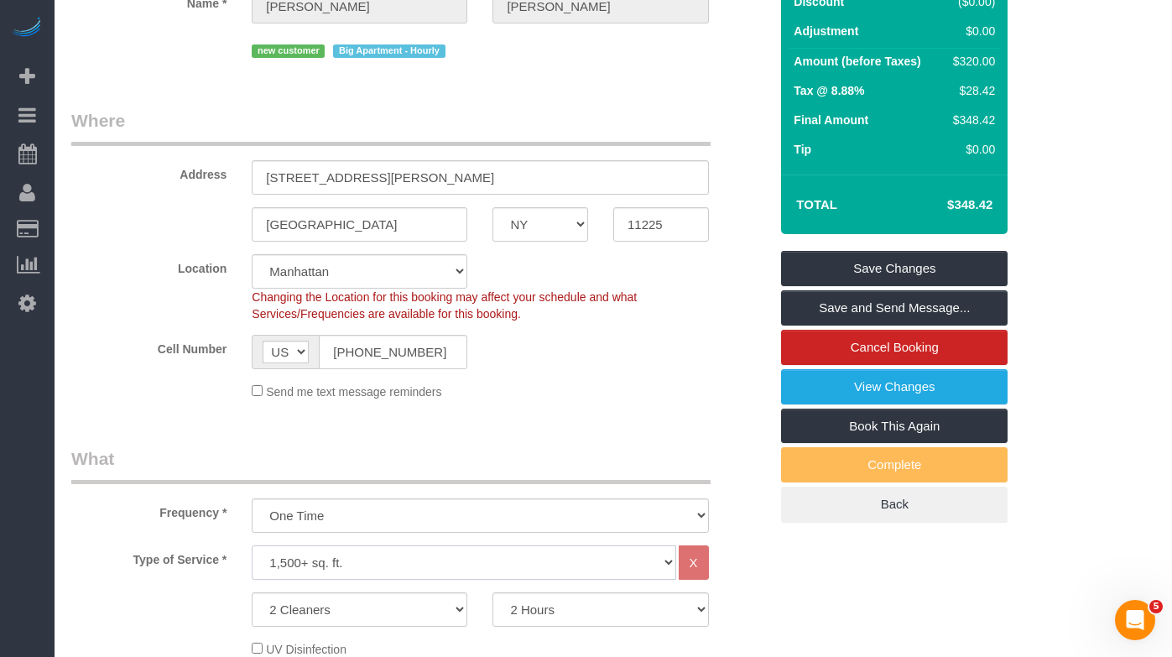
click at [459, 562] on select "Under 1,000 sq. ft. 1,001 - 1,500 sq. ft. 1,500+ sq. ft. Custom Cleaning Office…" at bounding box center [464, 562] width 424 height 34
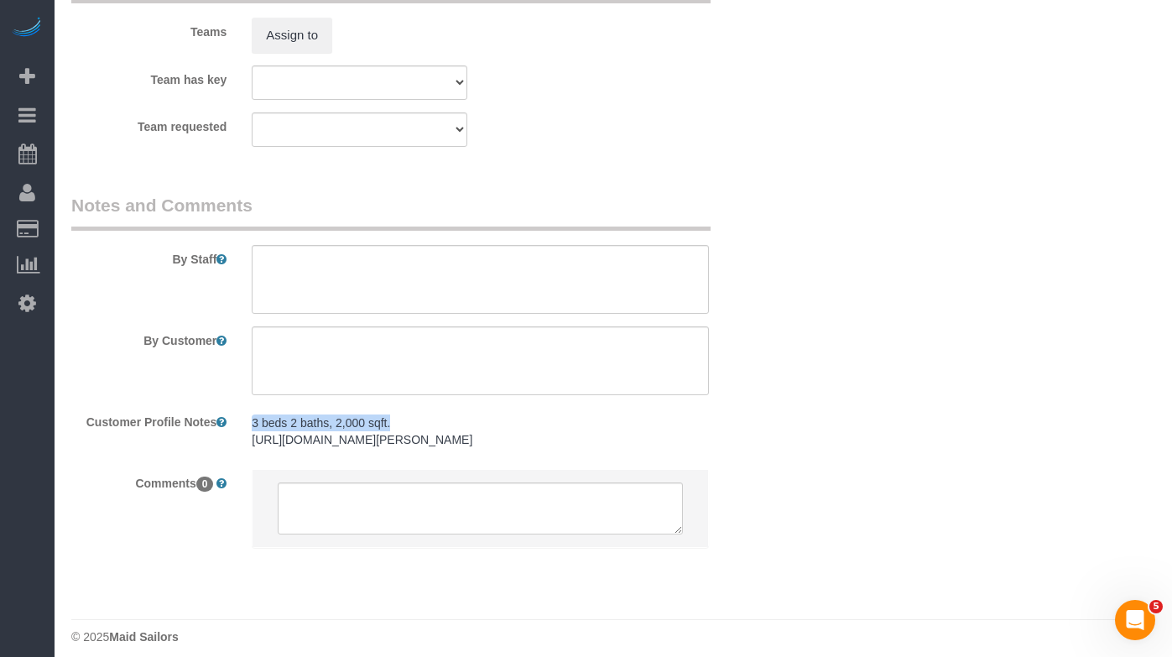
scroll to position [1989, 0]
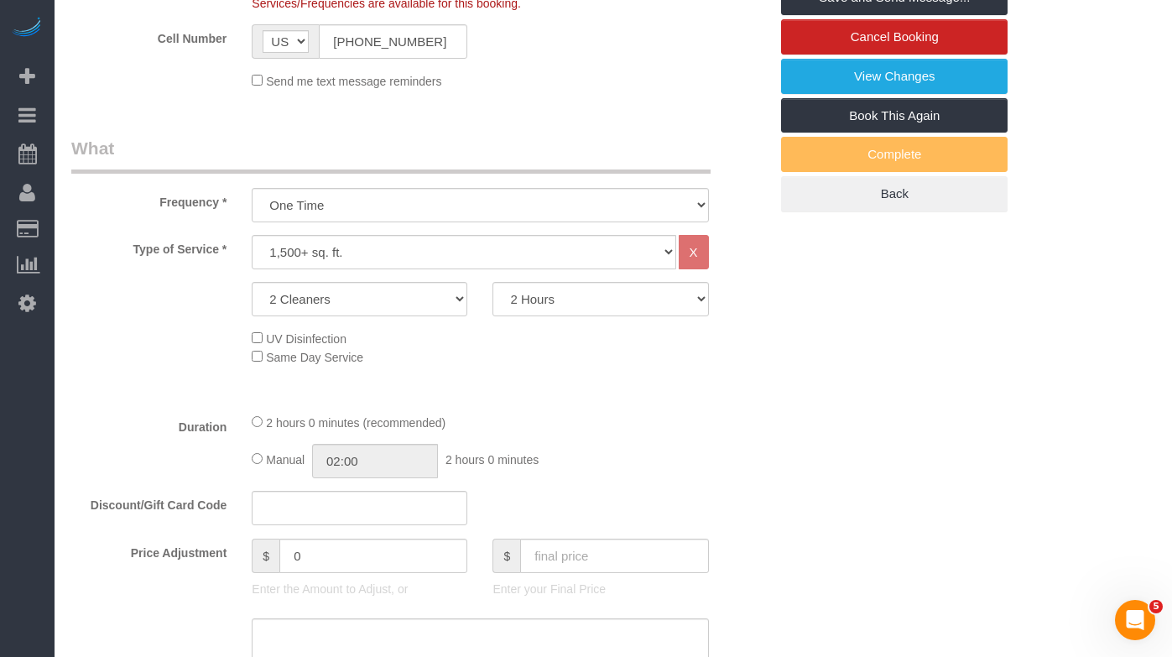
scroll to position [0, 0]
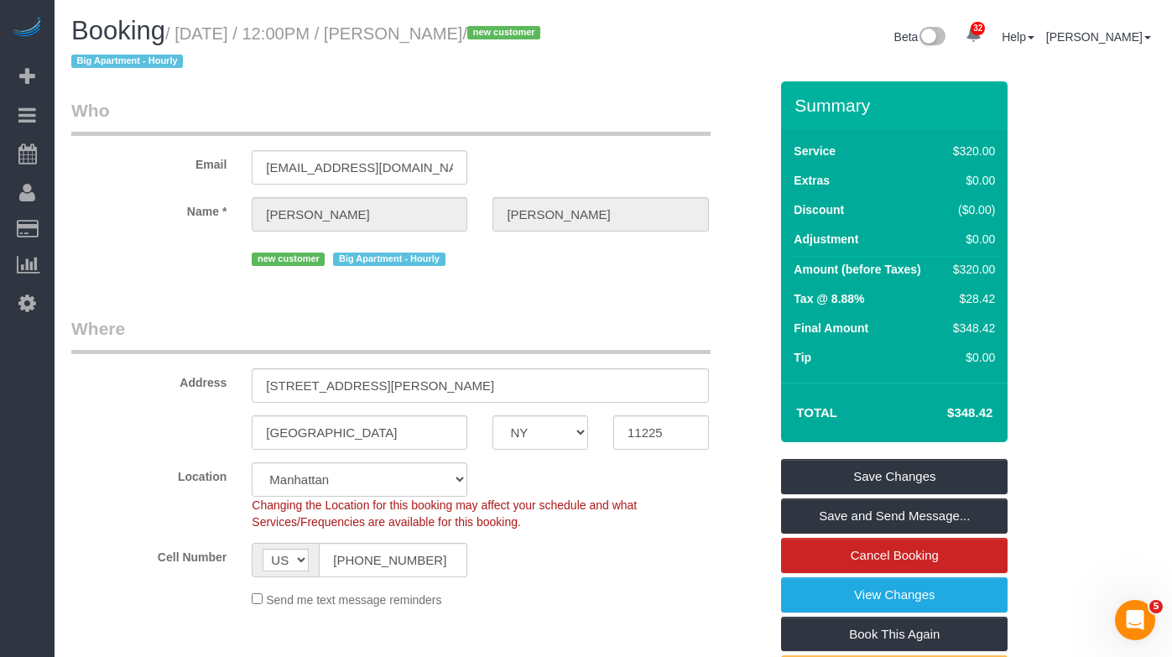
click at [153, 67] on span "/ new customer Big Apartment - Hourly" at bounding box center [308, 47] width 474 height 47
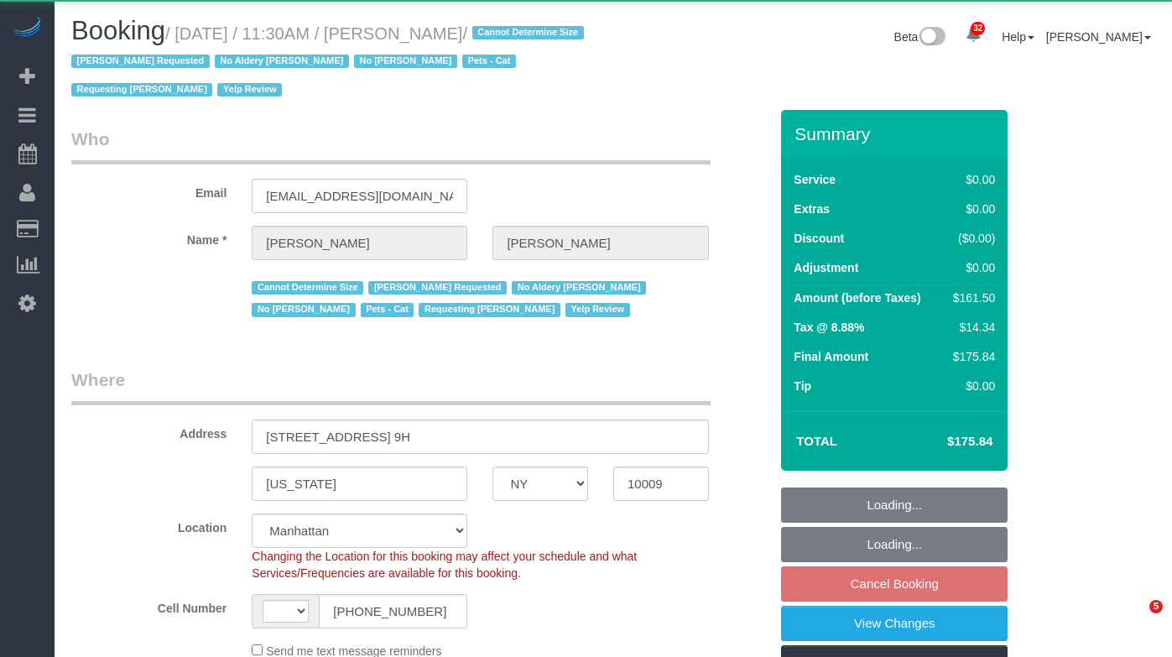
select select "NY"
select select "2"
select select "object:1093"
select select "string:[GEOGRAPHIC_DATA]"
select select "string:stripe-pm_1REukM4VGloSiKo7eNuG2me4"
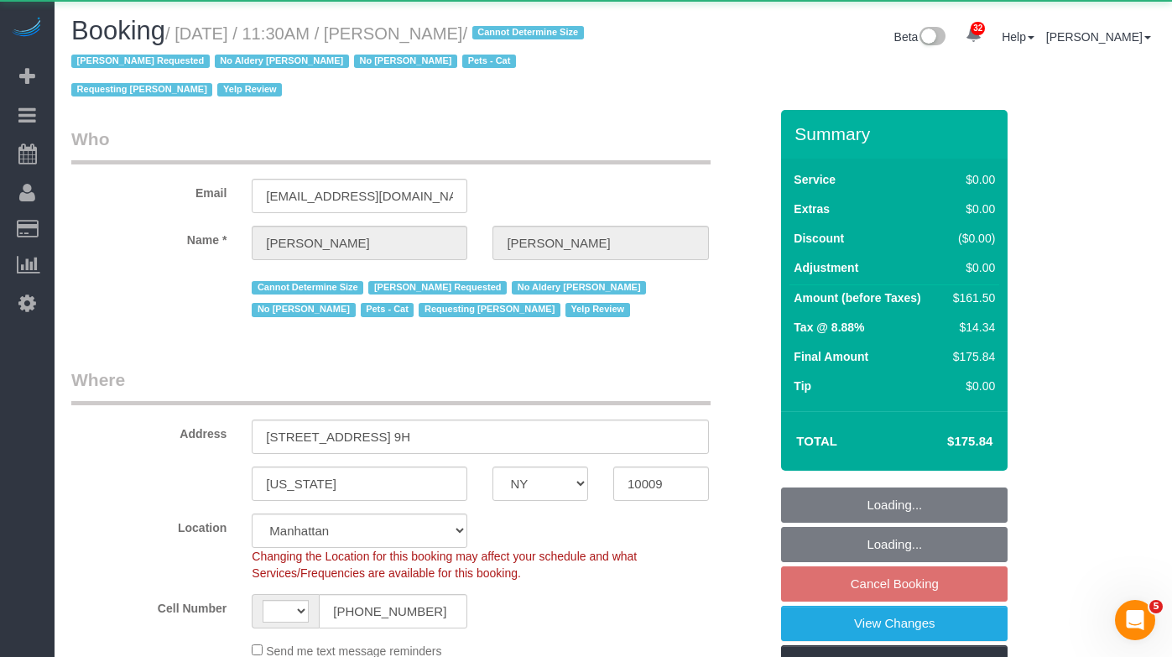
select select "number:89"
select select "number:90"
select select "number:14"
select select "number:5"
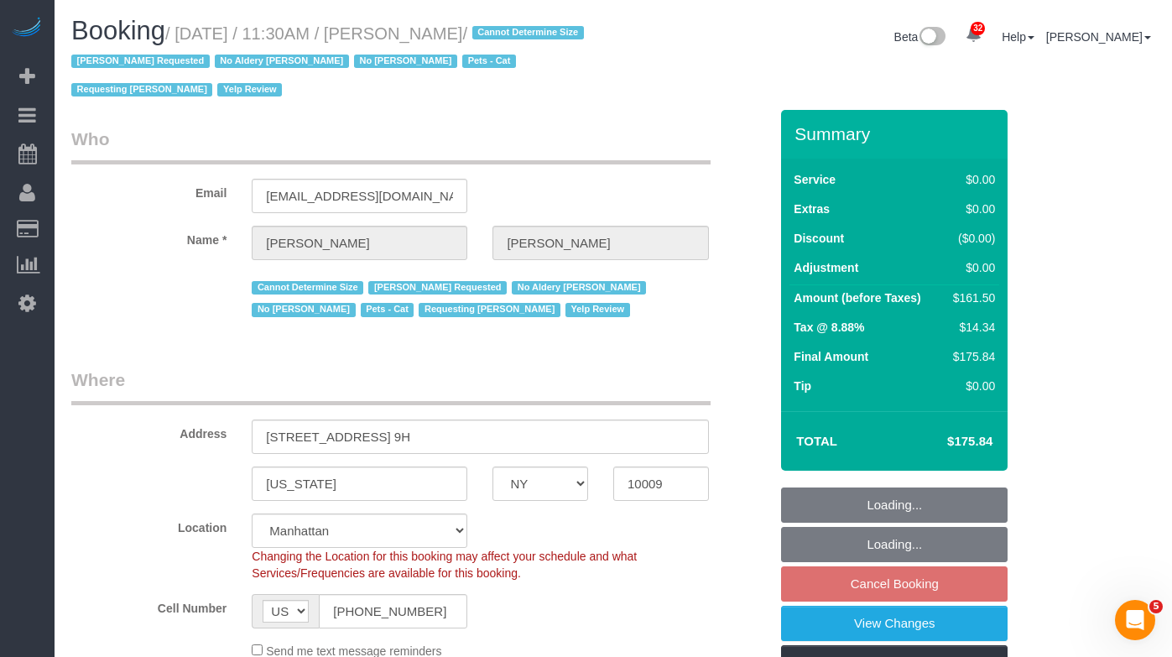
select select "2"
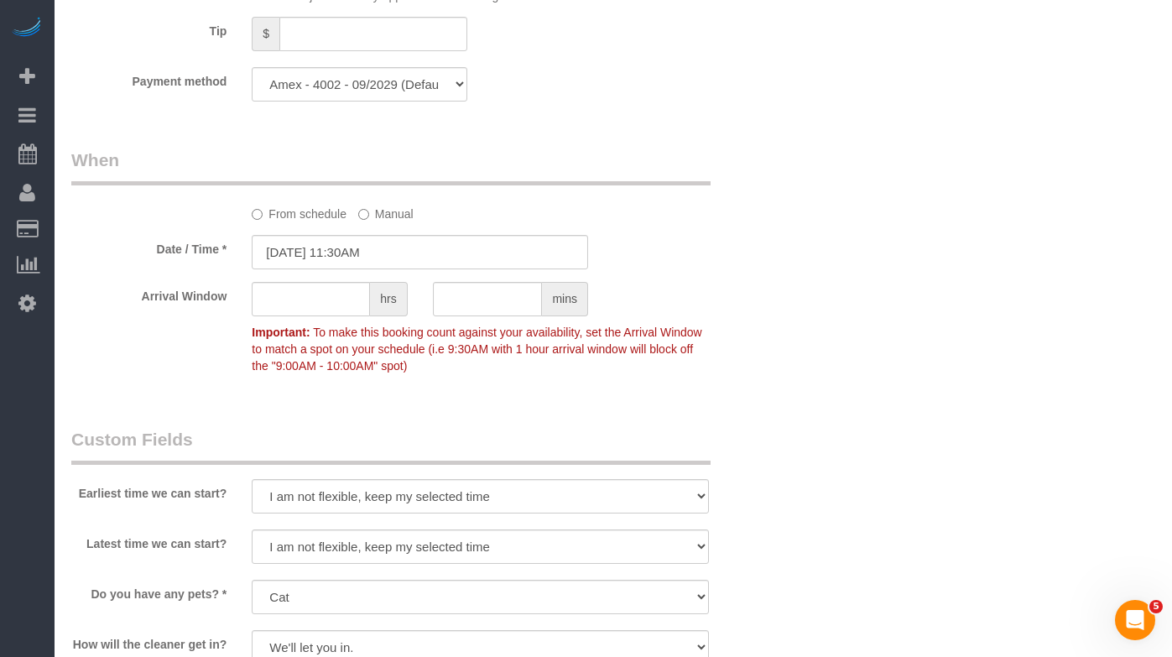
scroll to position [1601, 0]
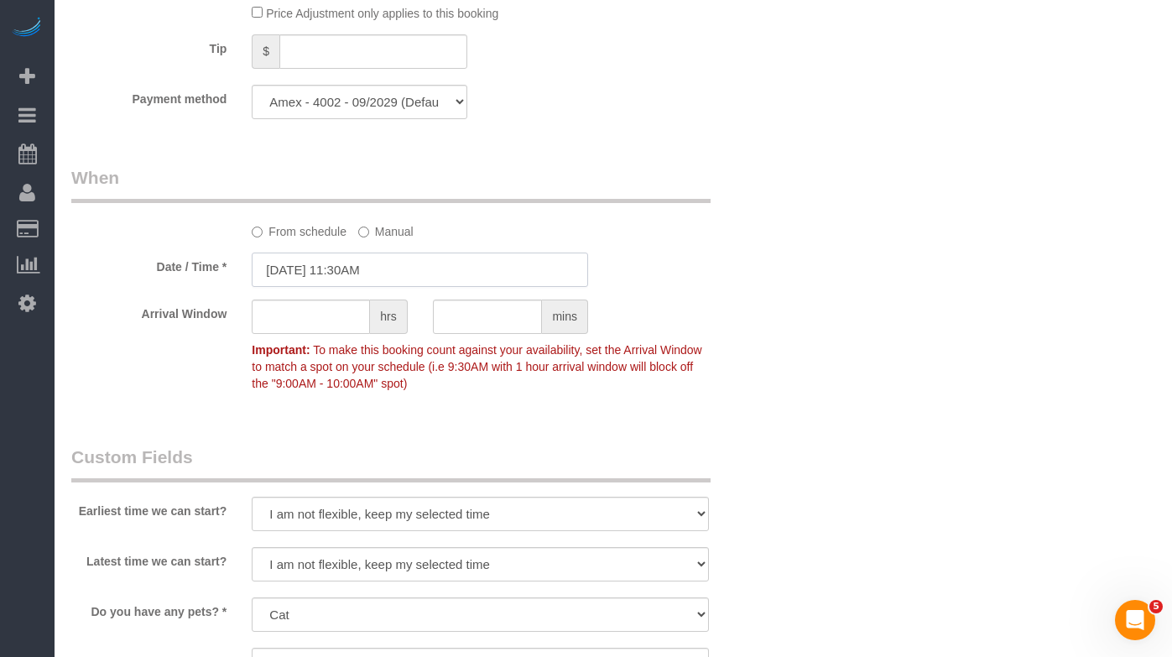
click at [283, 264] on input "[DATE] 11:30AM" at bounding box center [420, 269] width 336 height 34
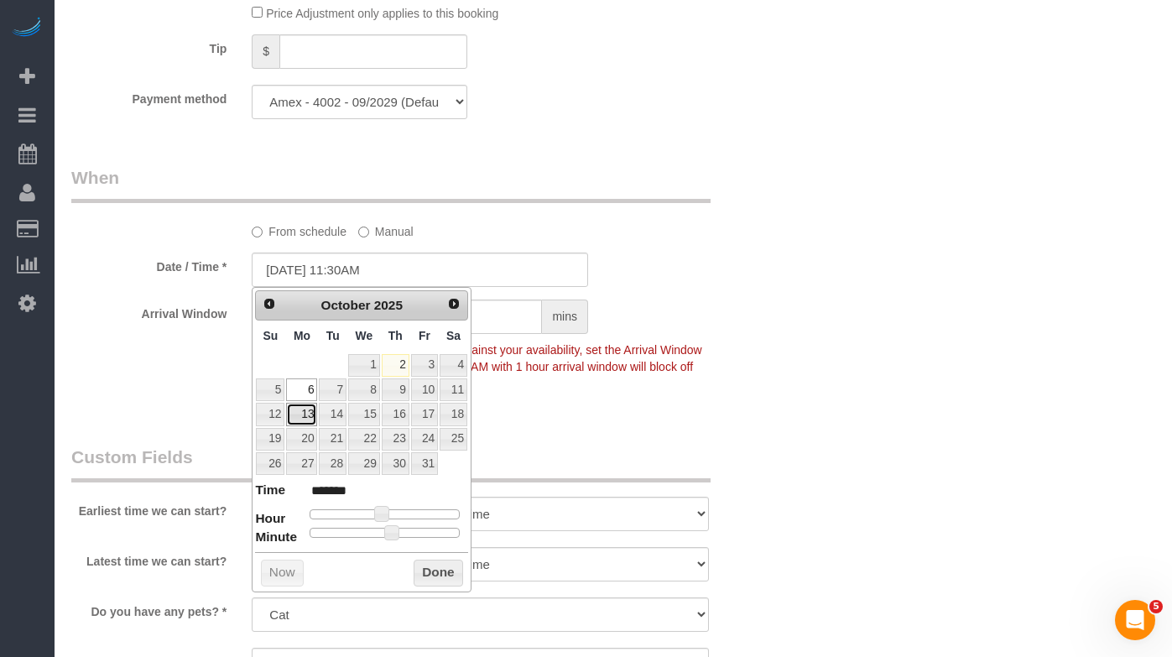
click at [303, 417] on link "13" at bounding box center [301, 414] width 31 height 23
type input "10/13/2025 11:30AM"
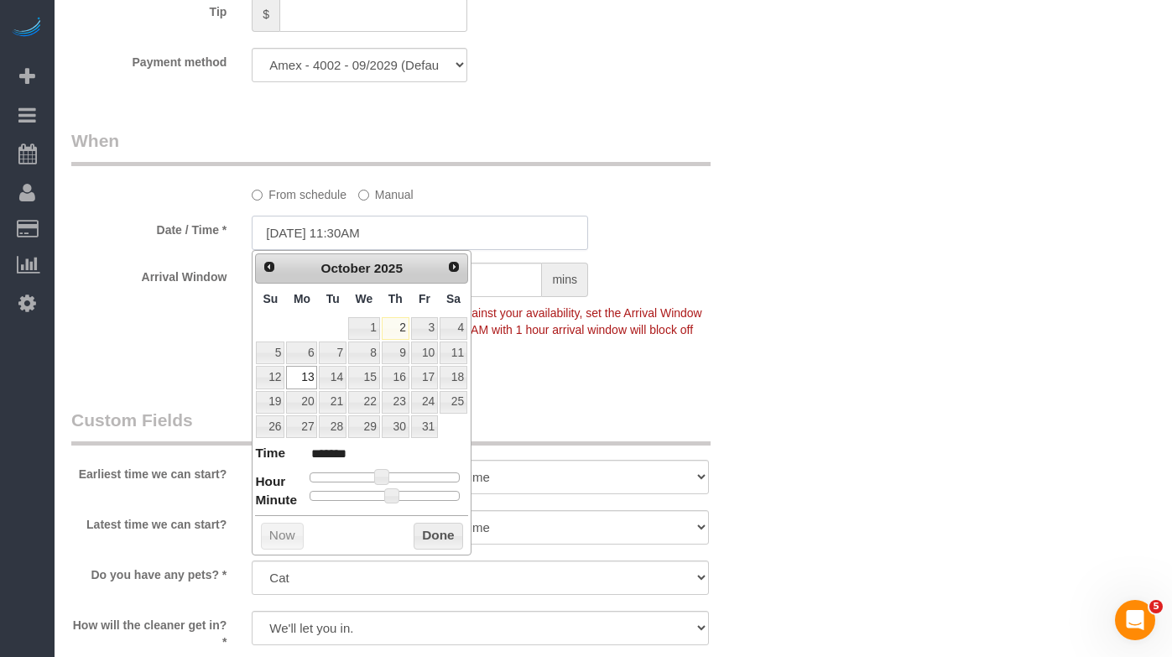
scroll to position [1652, 0]
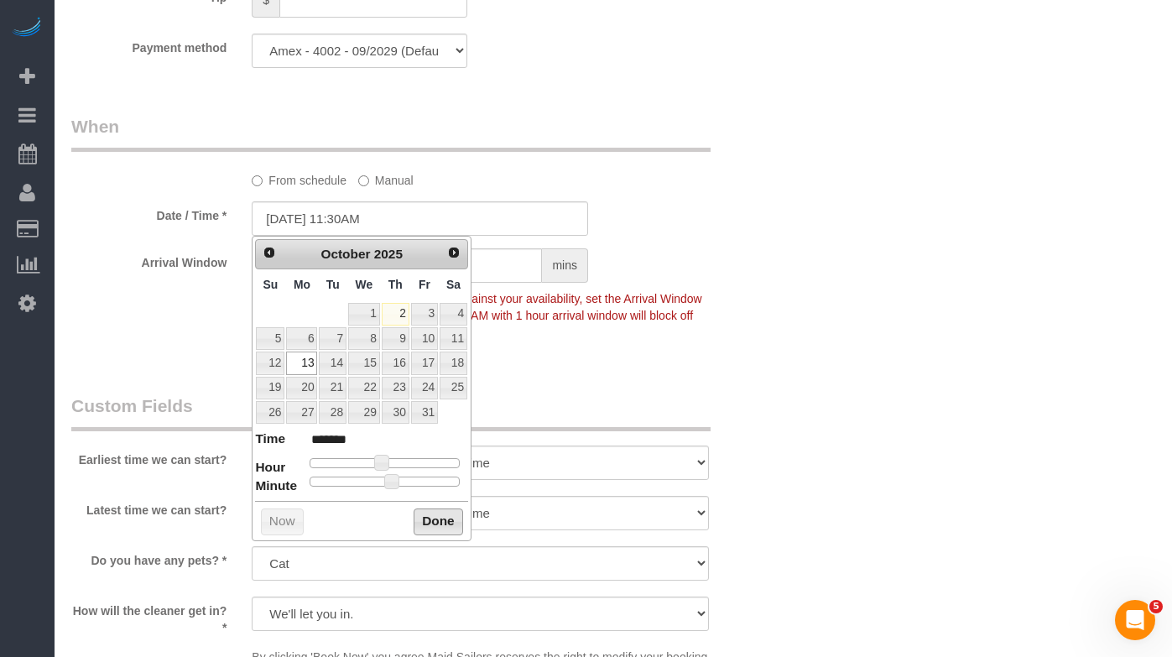
drag, startPoint x: 446, startPoint y: 527, endPoint x: 528, endPoint y: 474, distance: 97.7
click at [446, 527] on button "Done" at bounding box center [437, 521] width 49 height 27
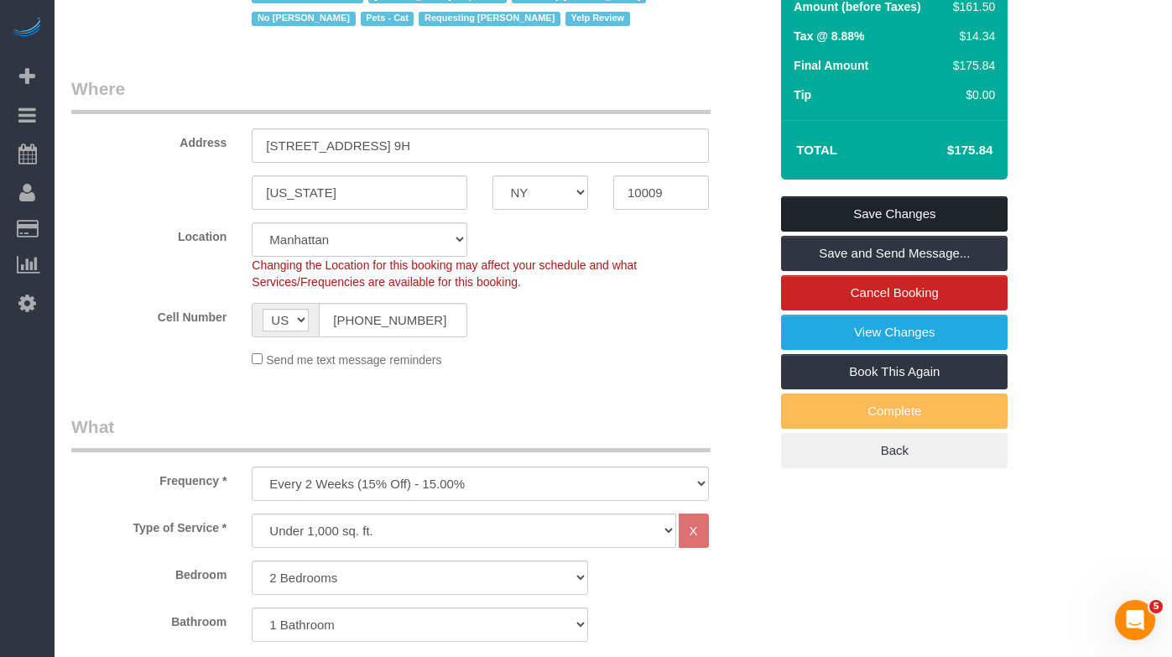
scroll to position [288, 0]
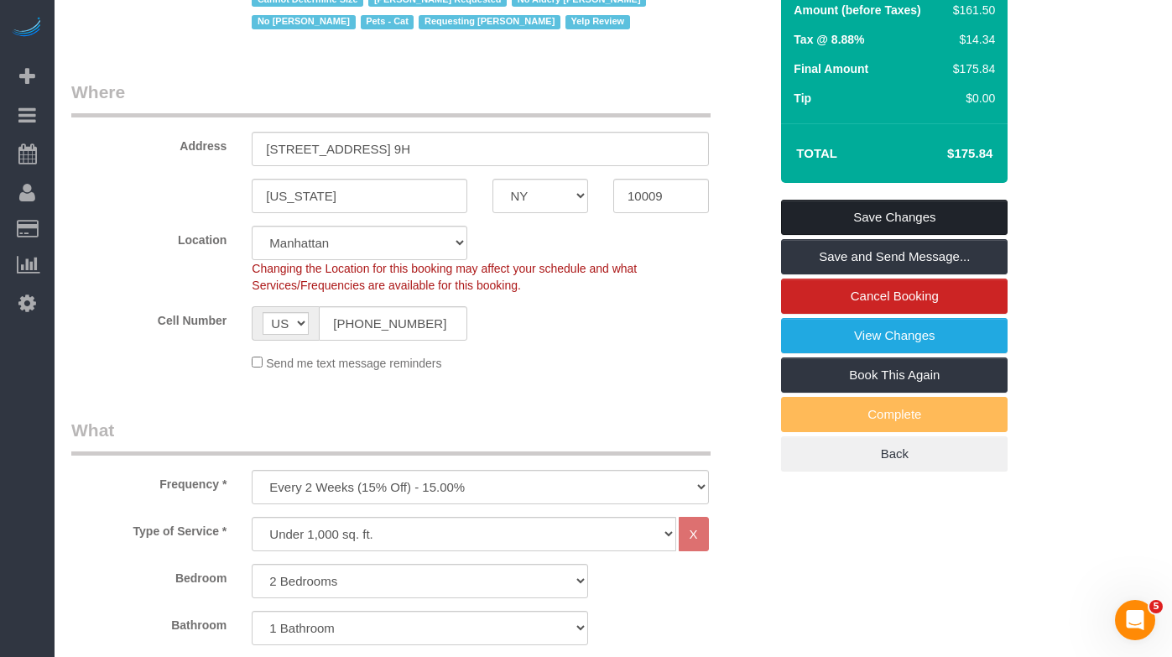
click at [800, 217] on link "Save Changes" at bounding box center [894, 217] width 226 height 35
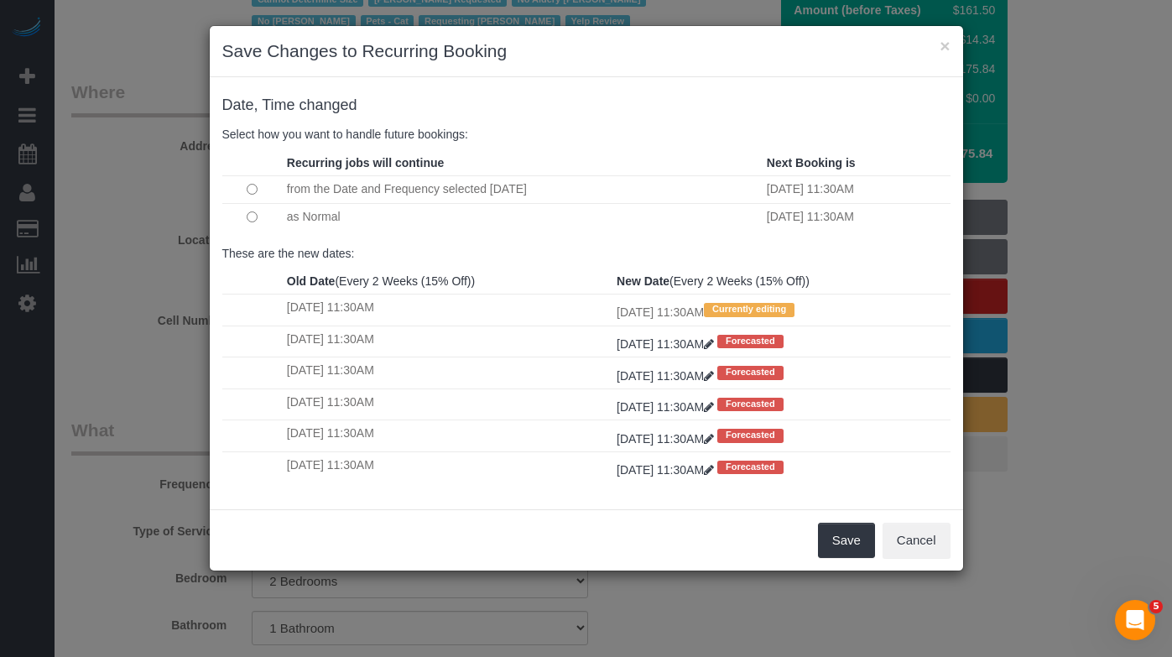
click at [251, 181] on td at bounding box center [252, 189] width 60 height 28
click at [843, 539] on button "Save" at bounding box center [846, 540] width 57 height 35
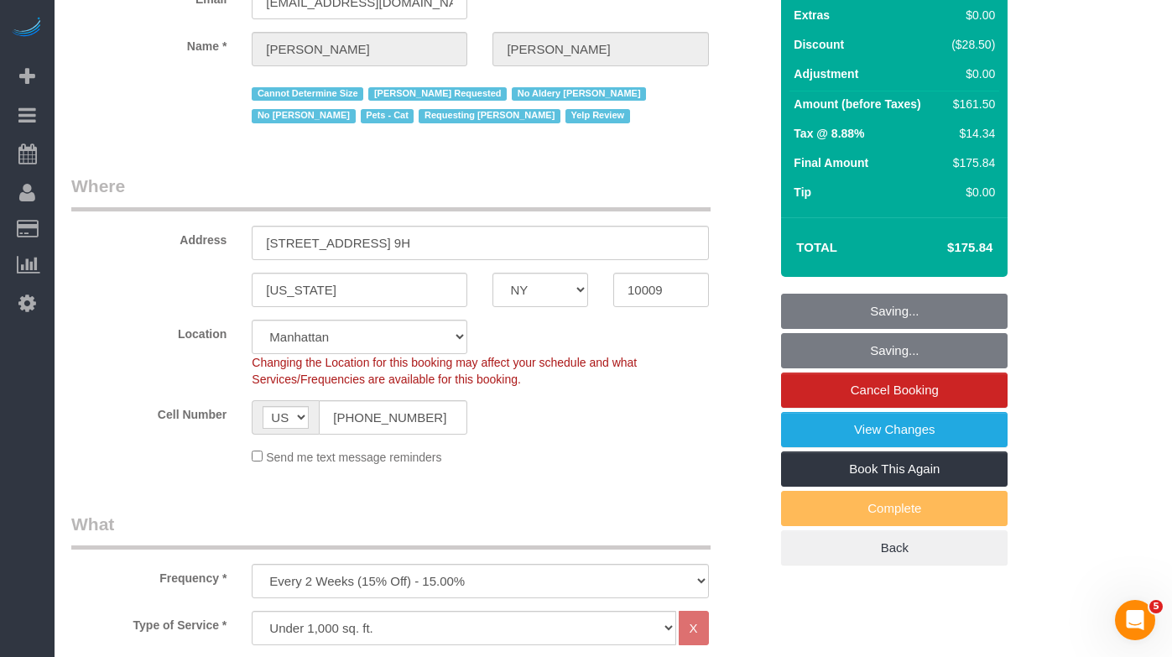
scroll to position [0, 0]
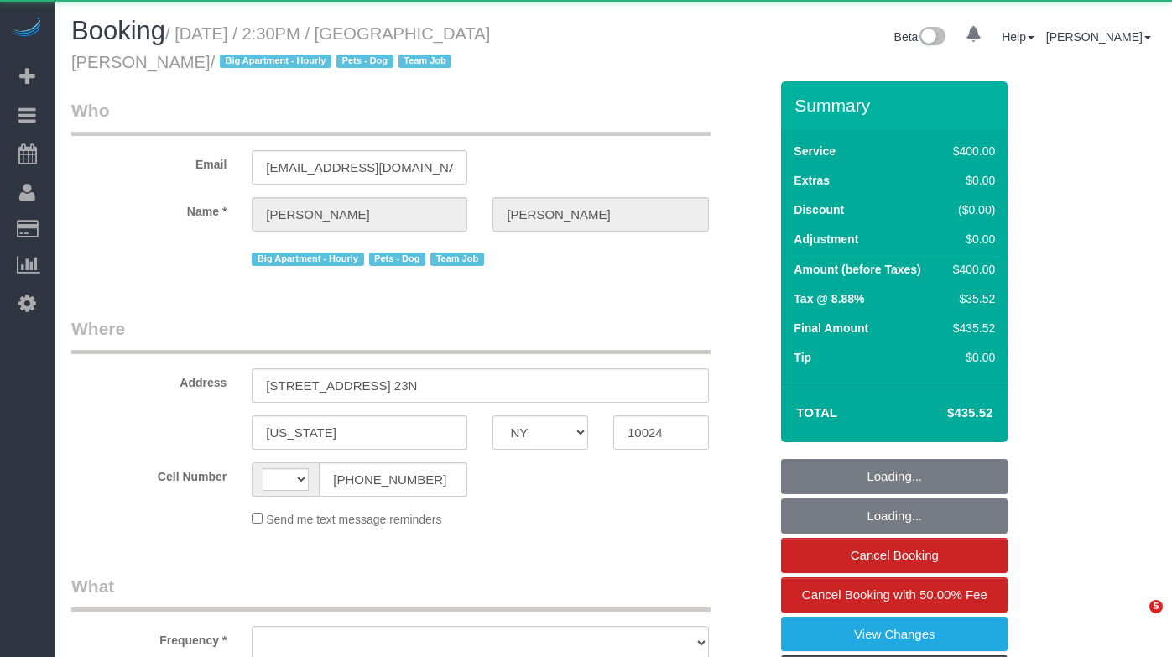
select select "NY"
select select "string:[GEOGRAPHIC_DATA]"
select select "object:976"
select select "number:59"
select select "number:74"
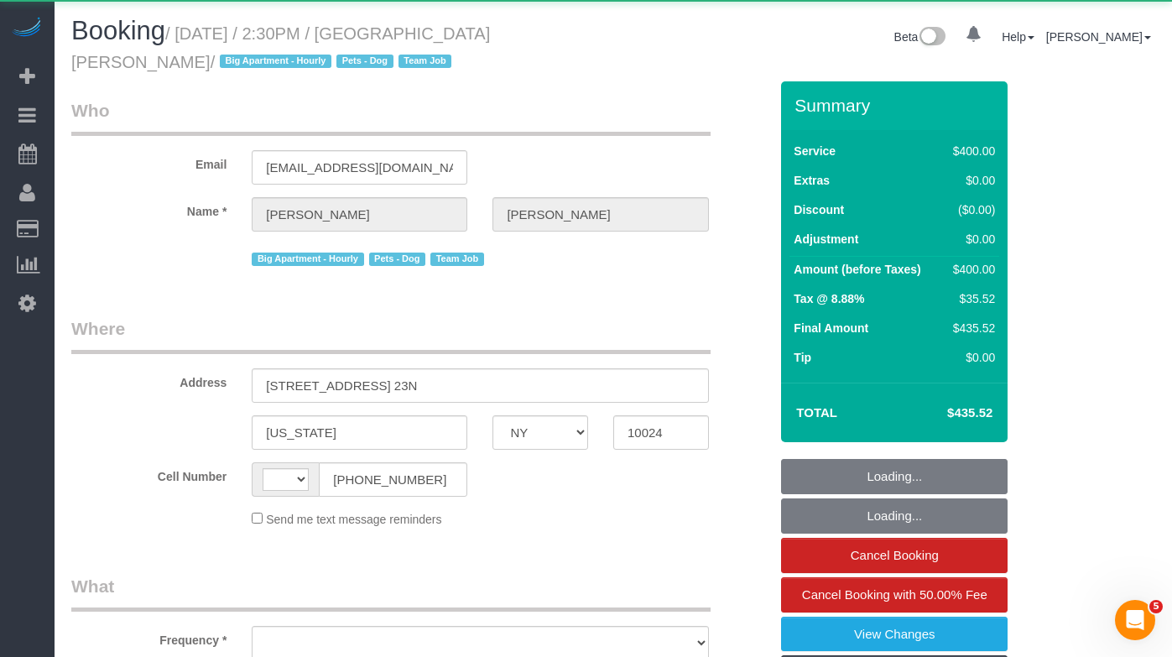
select select "number:13"
select select "number:5"
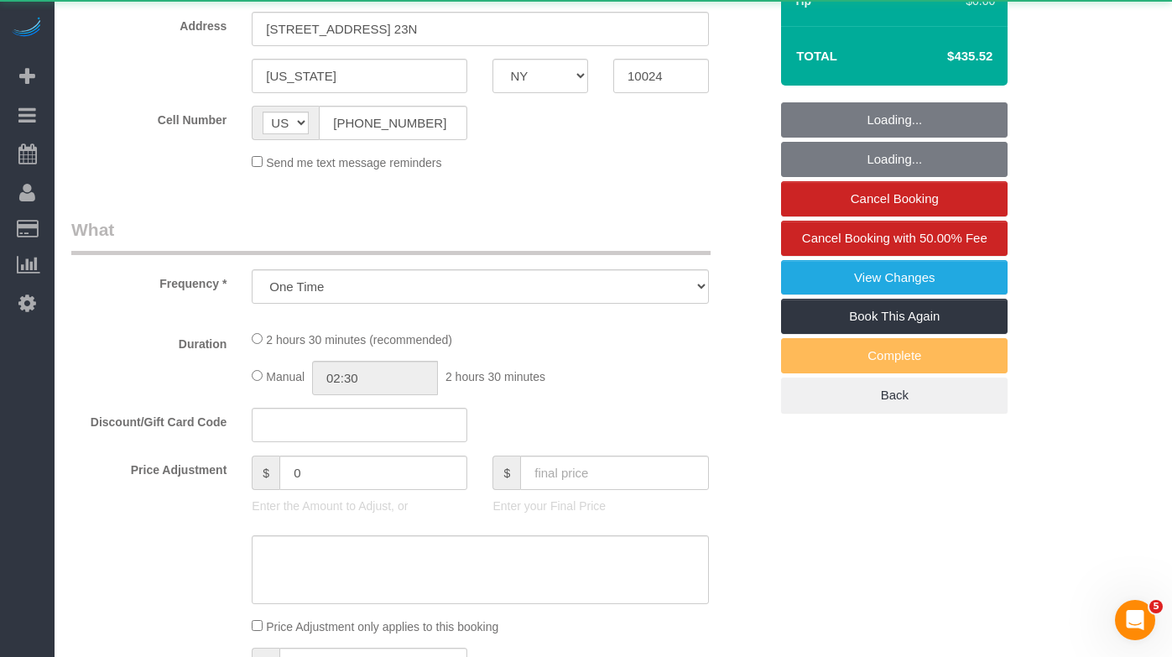
select select "string:stripe-pm_1QIE0P4VGloSiKo7MUBaprga"
select select "2"
select select "150"
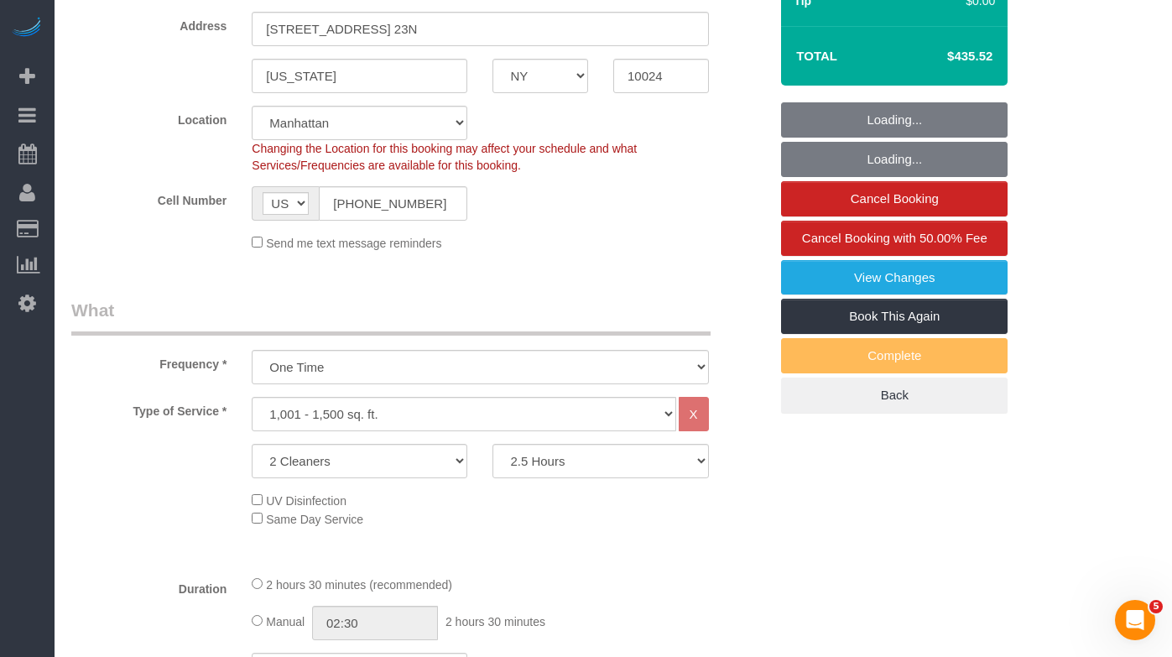
select select "object:1077"
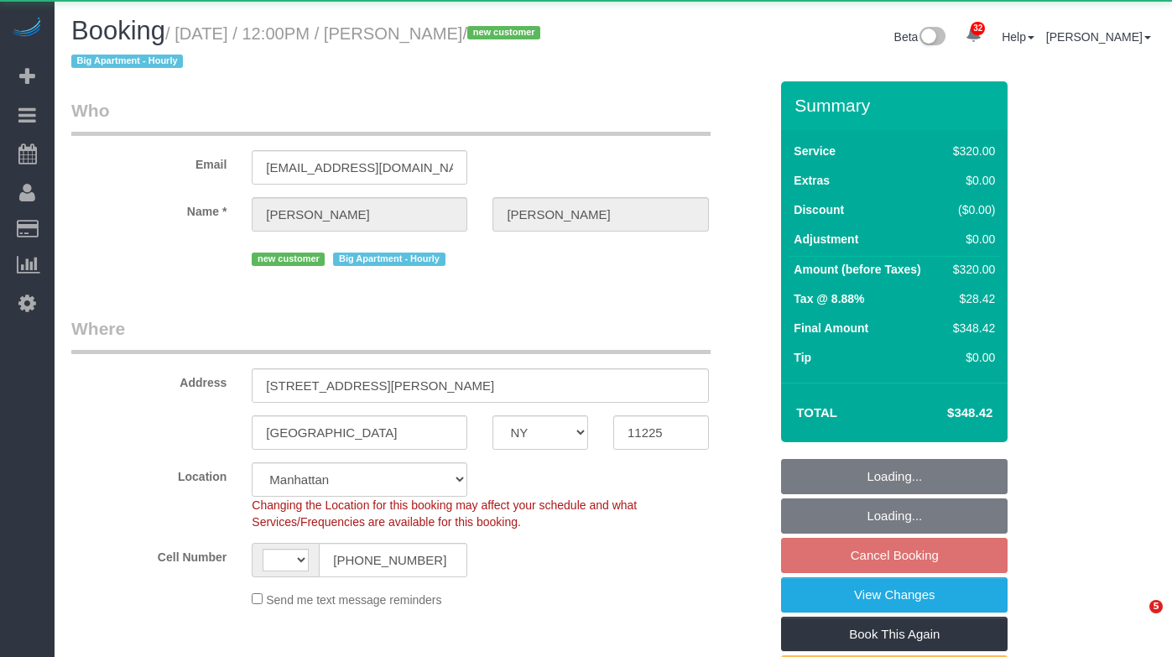
select select "NY"
select select "object:819"
select select "string:[GEOGRAPHIC_DATA]"
select select "string:stripe-pm_1SDtrw4VGloSiKo713JIDWTq"
select select "number:59"
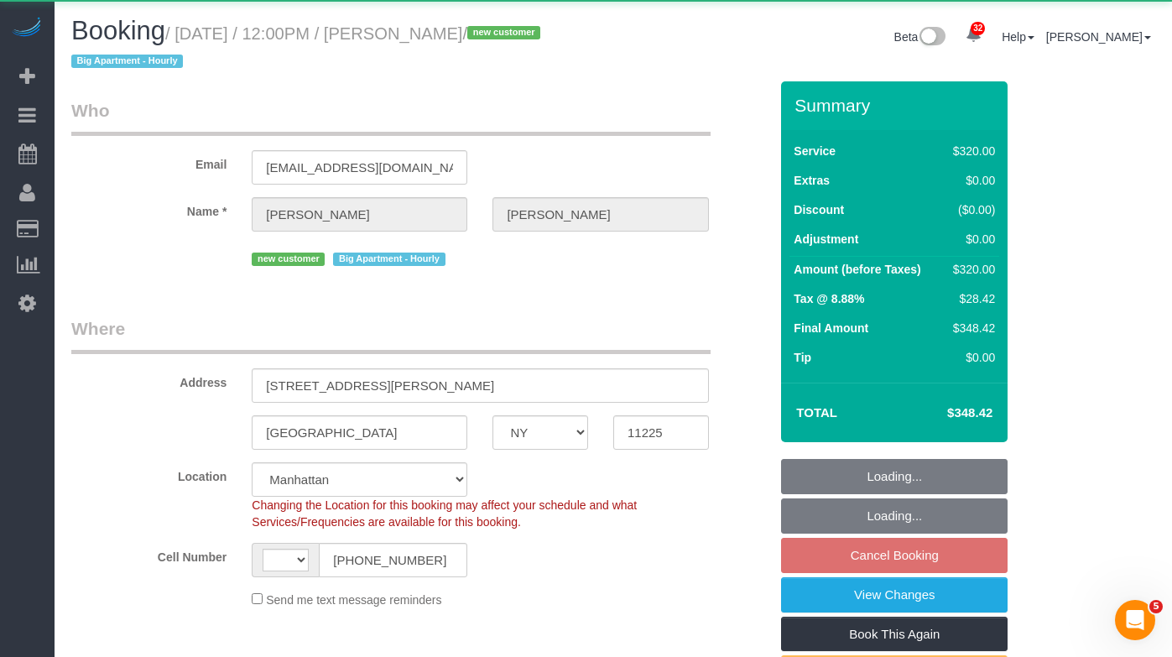
select select "number:73"
select select "number:13"
select select "number:5"
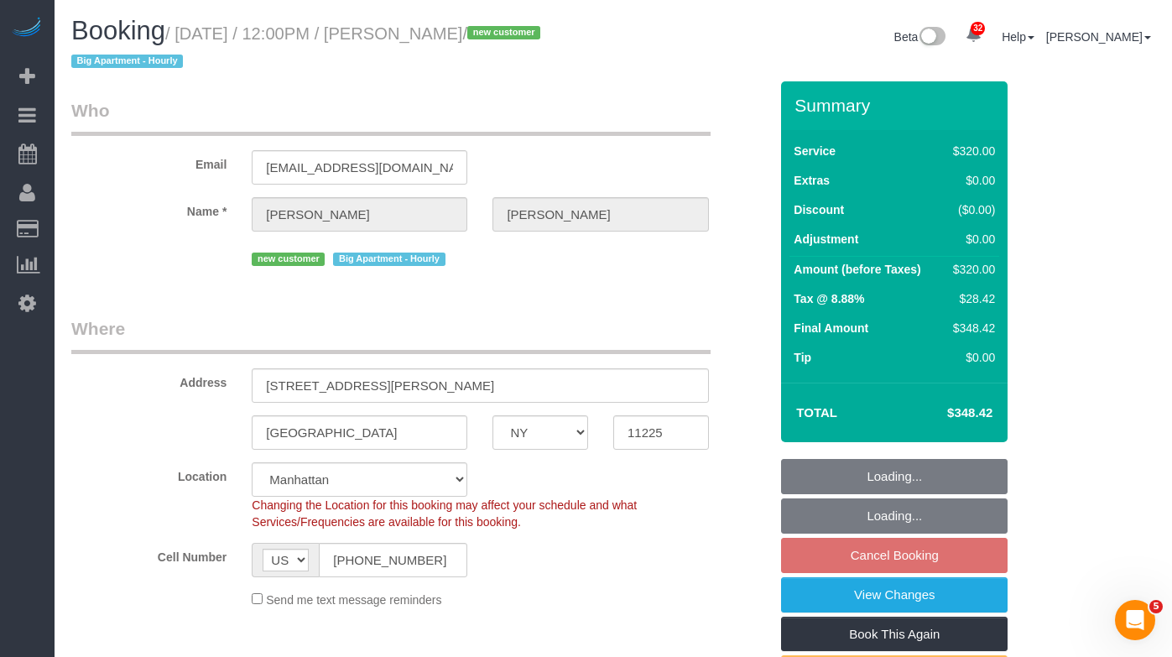
select select "spot5"
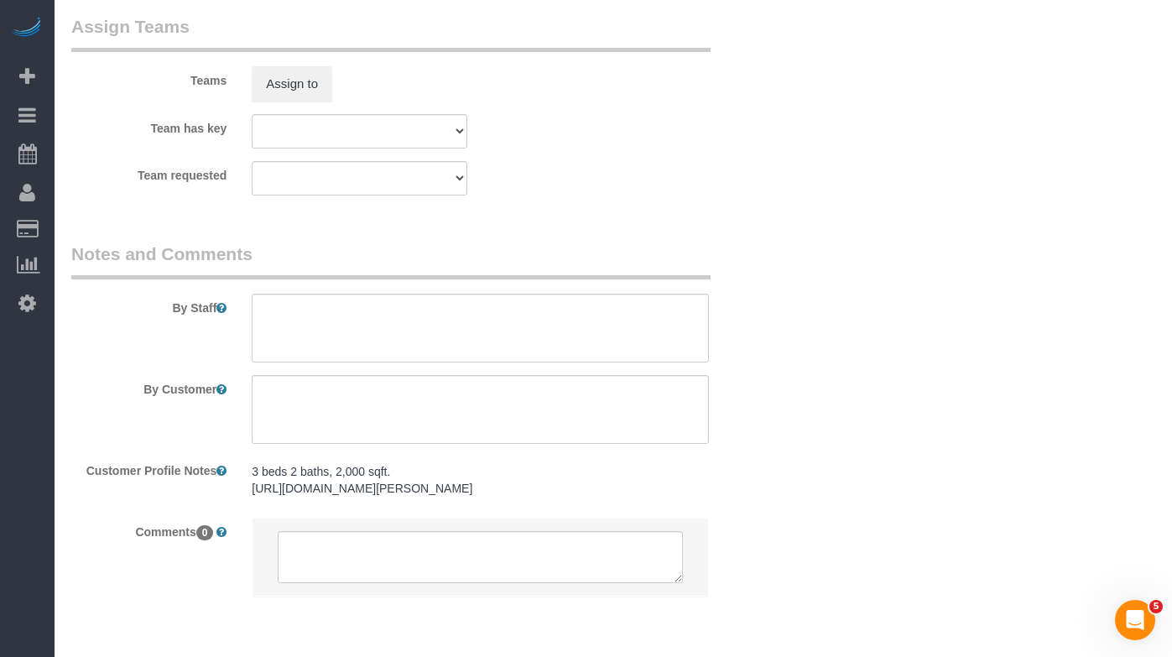
scroll to position [1923, 0]
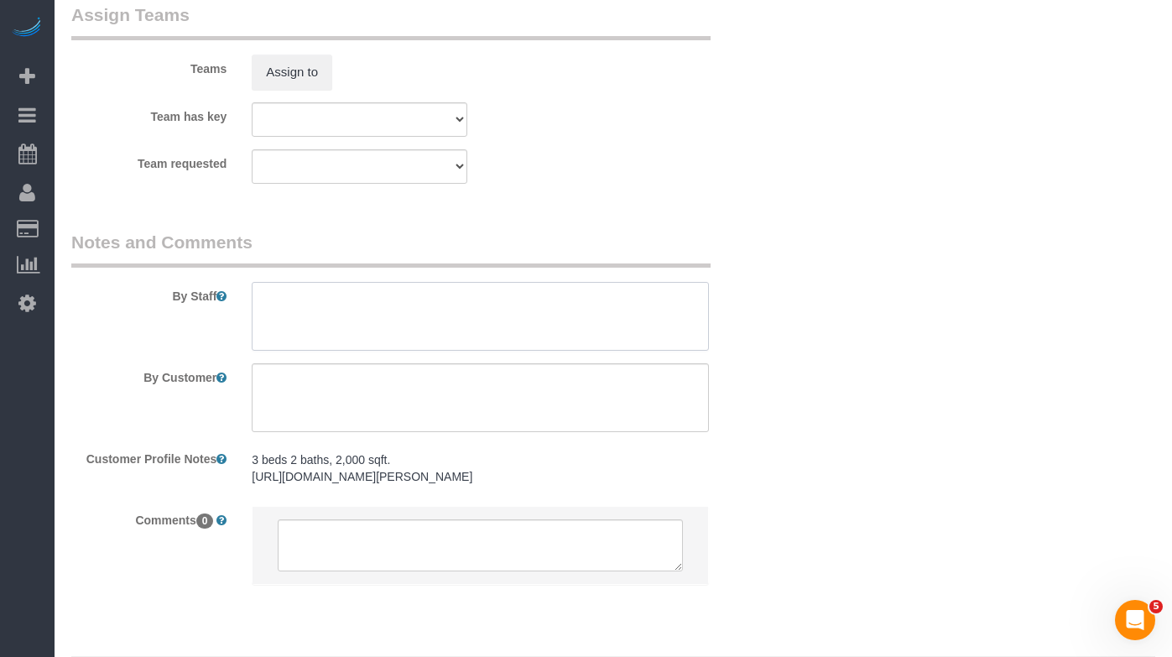
click at [290, 315] on textarea at bounding box center [480, 316] width 456 height 69
paste textarea "ocus on the kitchen and bathrooms to get into the hard-to-reach areas. We would…"
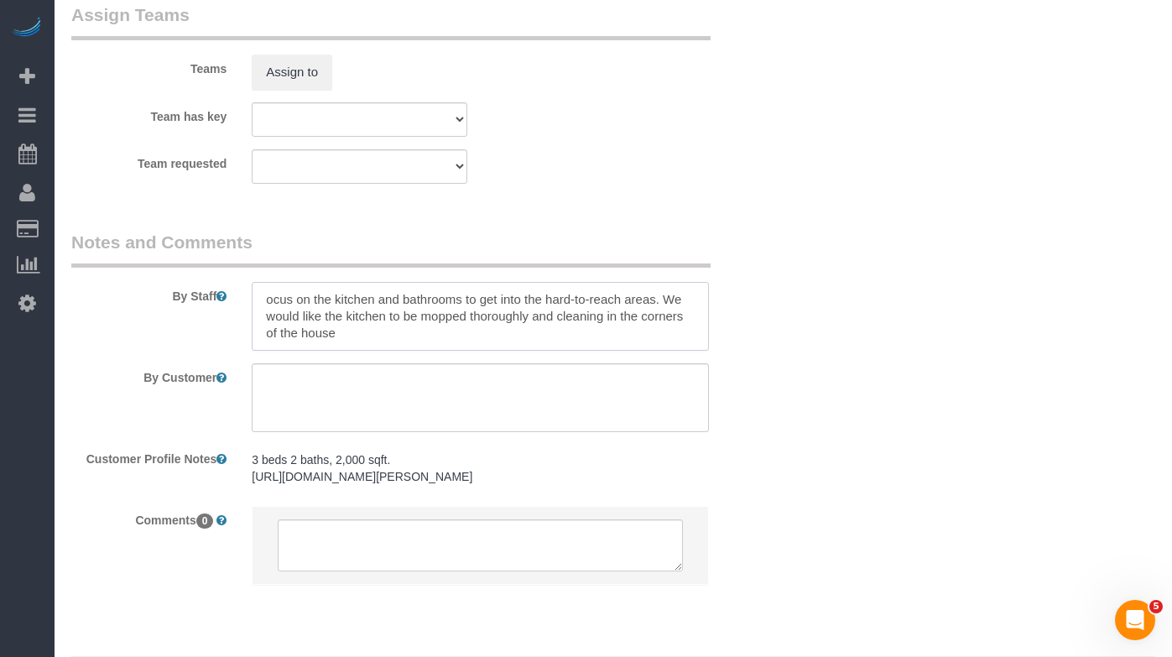
click at [268, 299] on textarea at bounding box center [480, 316] width 456 height 69
drag, startPoint x: 344, startPoint y: 316, endPoint x: 679, endPoint y: 296, distance: 335.3
click at [679, 296] on textarea at bounding box center [480, 316] width 456 height 69
click at [270, 320] on textarea at bounding box center [480, 316] width 456 height 69
click at [310, 314] on textarea at bounding box center [480, 316] width 456 height 69
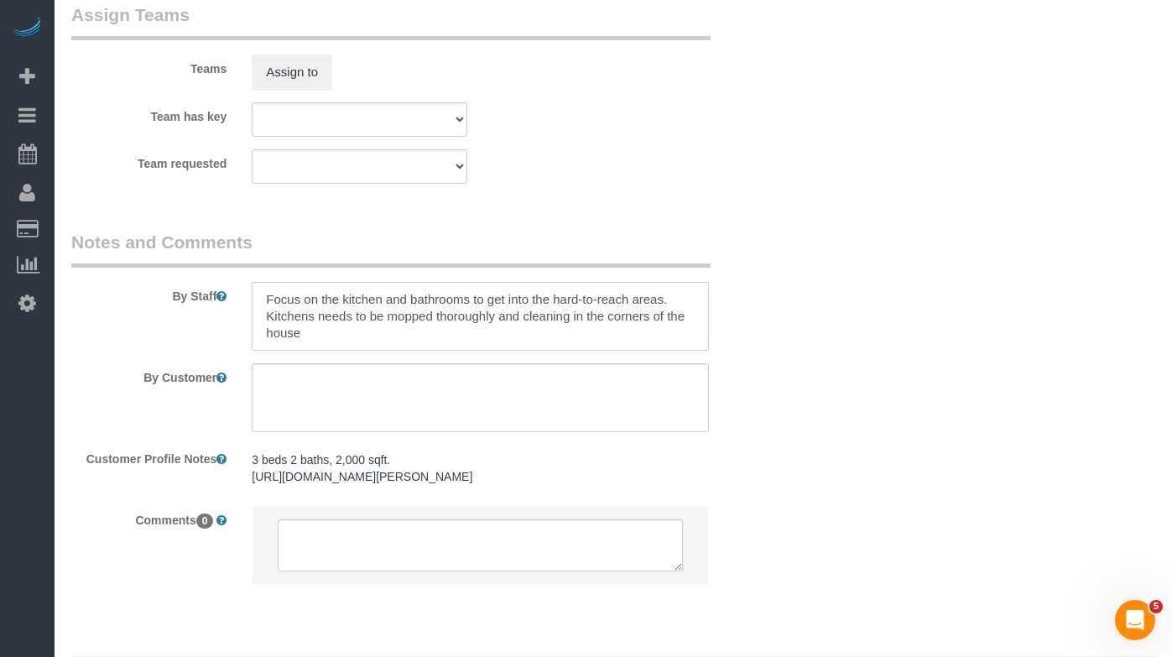
click at [326, 335] on textarea at bounding box center [480, 316] width 456 height 69
paste textarea "stove, the stovetop,"
click at [306, 334] on textarea at bounding box center [480, 316] width 456 height 69
click at [539, 337] on textarea at bounding box center [480, 316] width 456 height 69
type textarea "Focus on the kitchen and bathrooms to get into the hard-to-reach areas. Kitchen…"
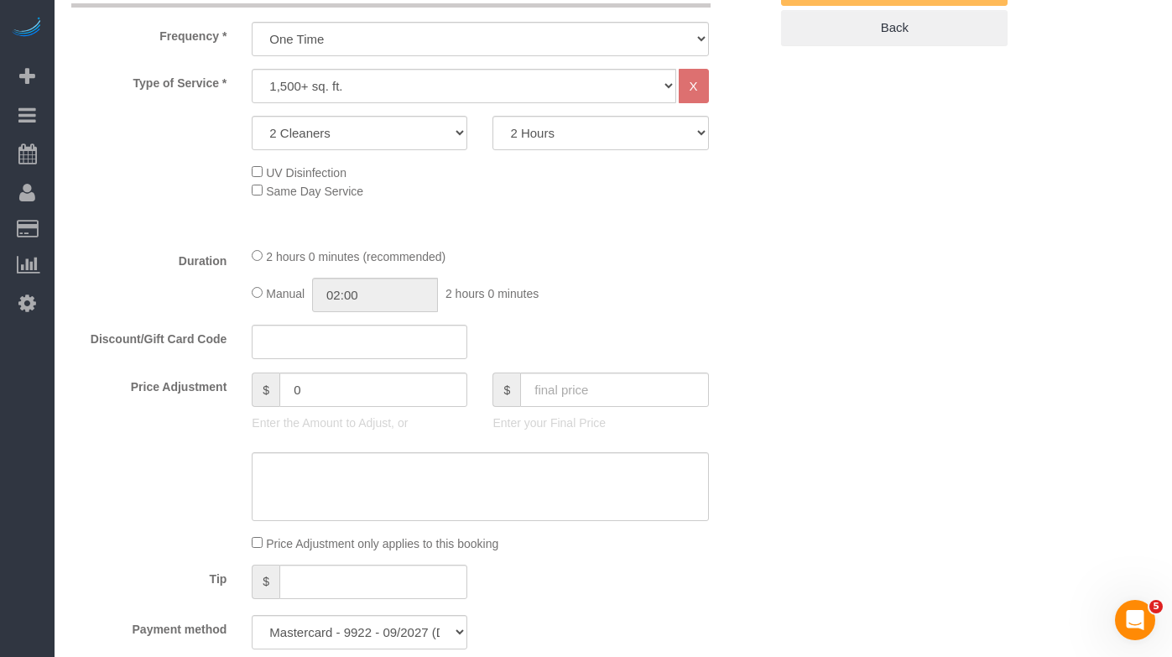
scroll to position [0, 0]
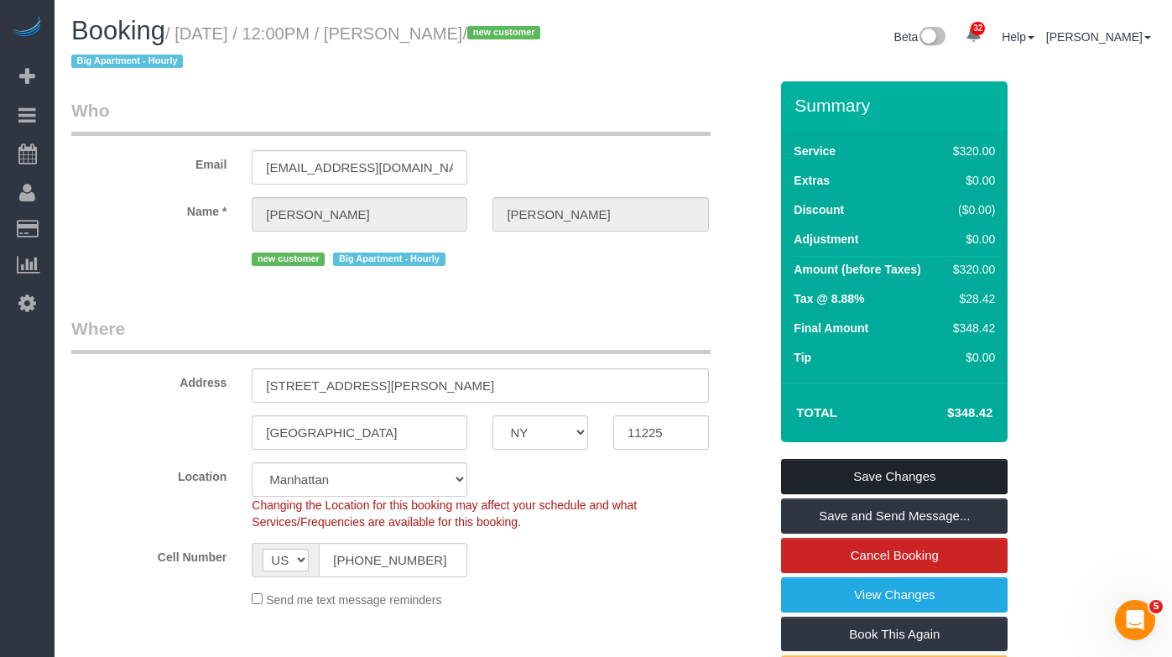
click at [807, 467] on link "Save Changes" at bounding box center [894, 476] width 226 height 35
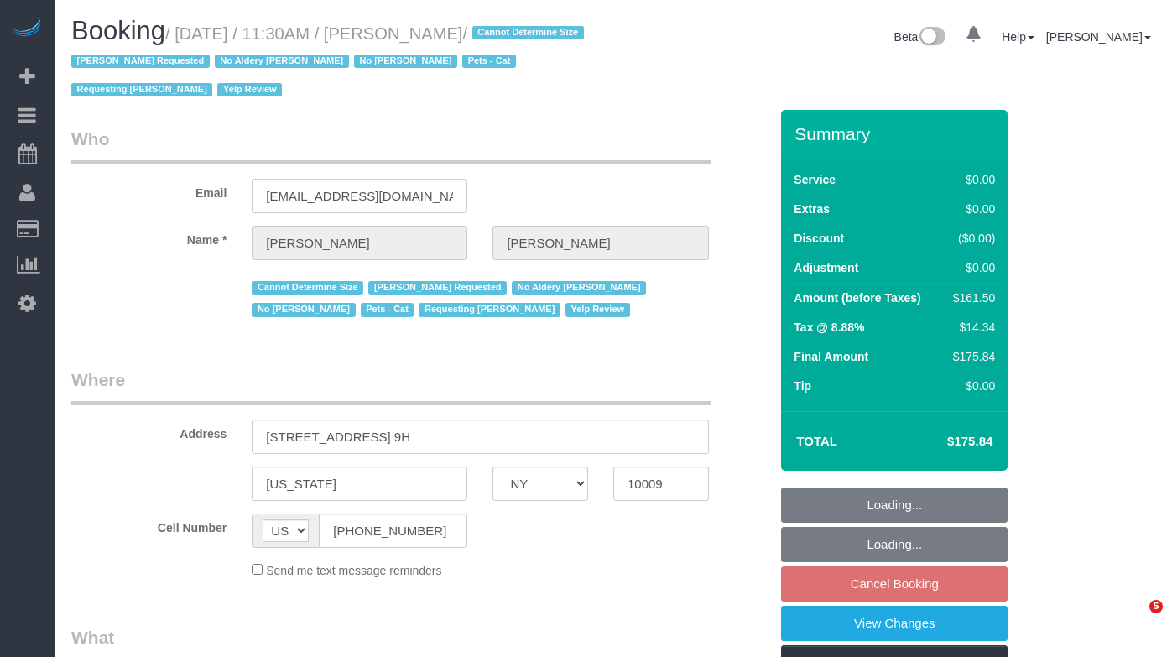
select select "NY"
select select "string:stripe-pm_1REukM4VGloSiKo7eNuG2me4"
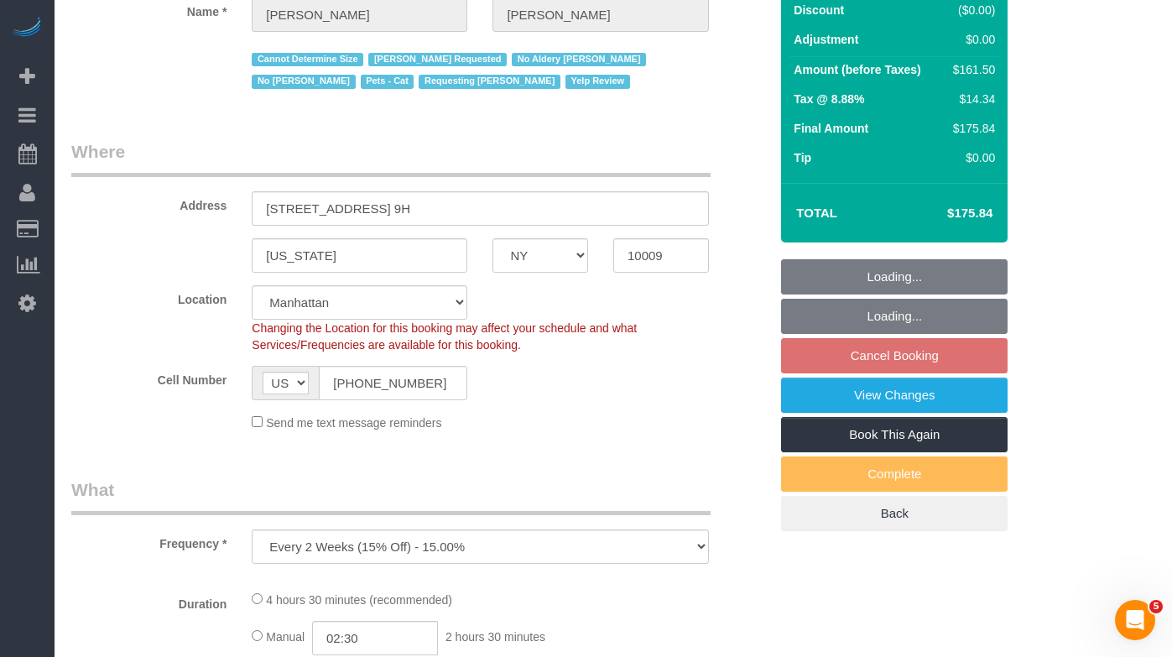
select select "object:1093"
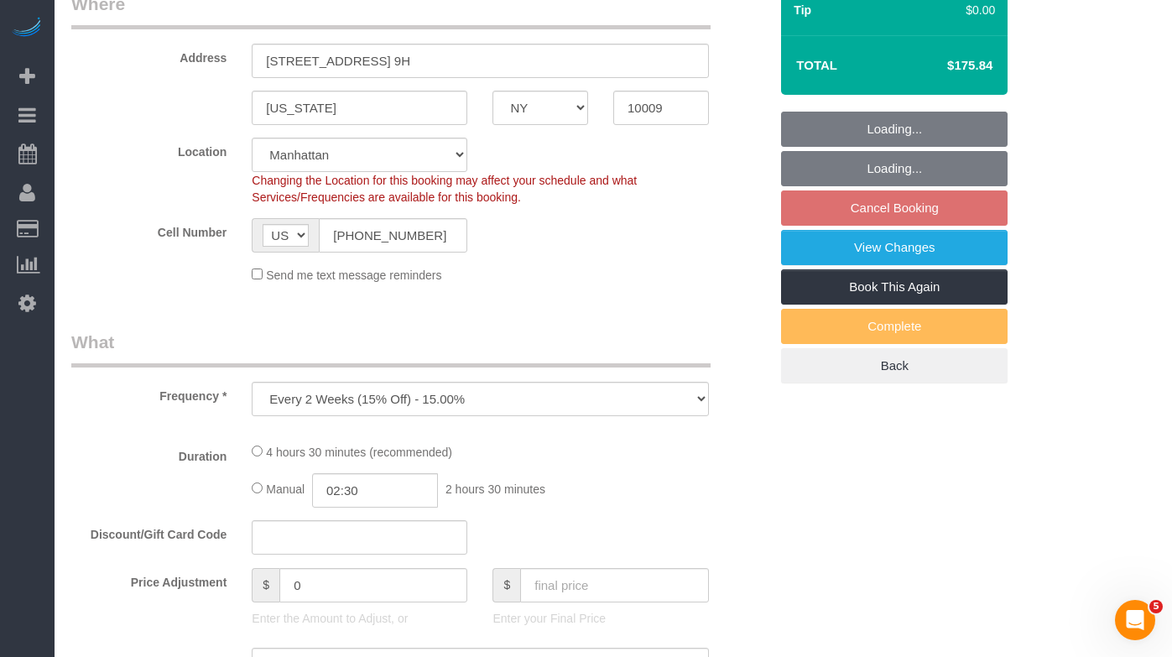
select select "2"
select select "number:89"
select select "number:90"
select select "number:14"
select select "number:5"
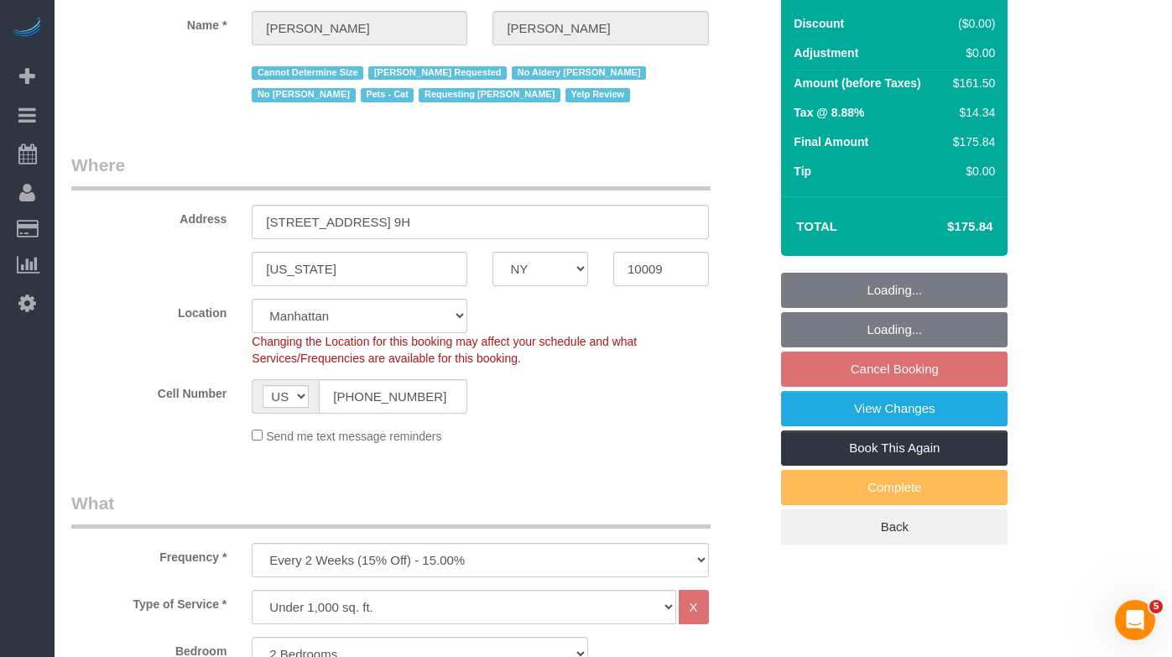
scroll to position [175, 0]
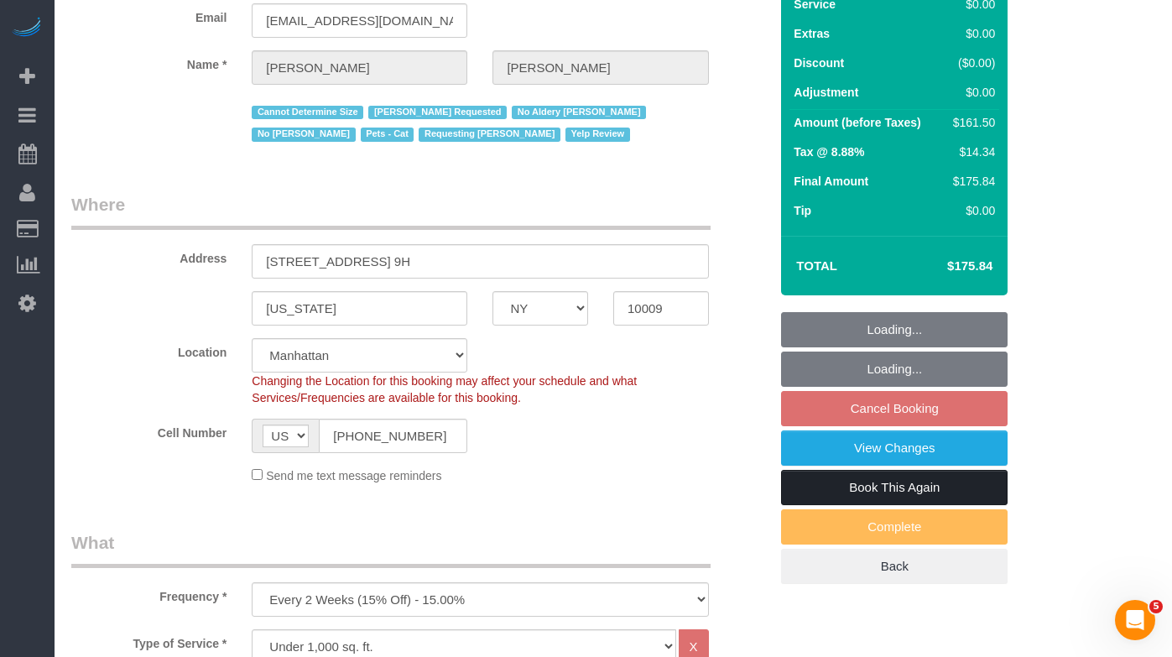
select select "2"
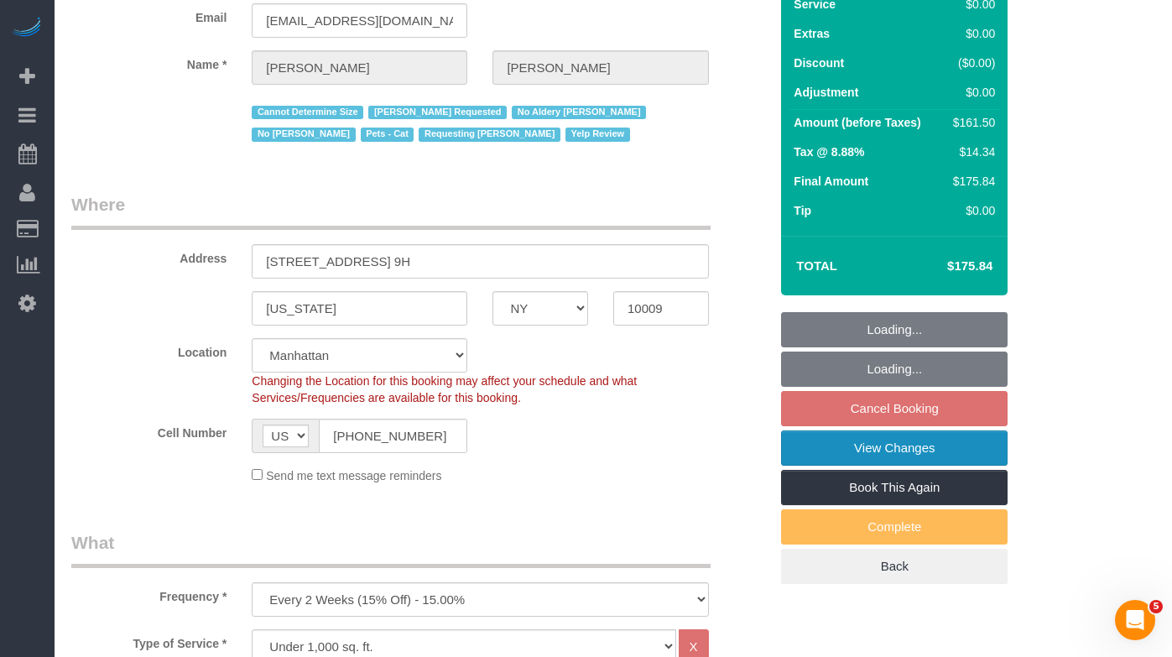
click at [819, 445] on link "View Changes" at bounding box center [894, 447] width 226 height 35
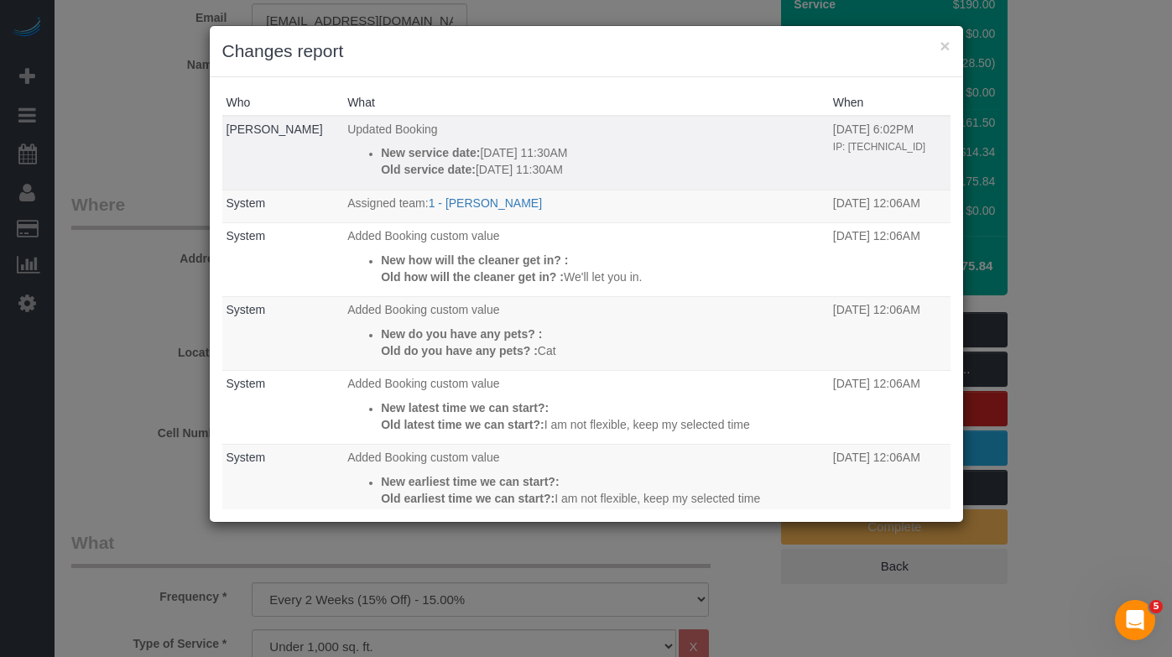
scroll to position [3, 0]
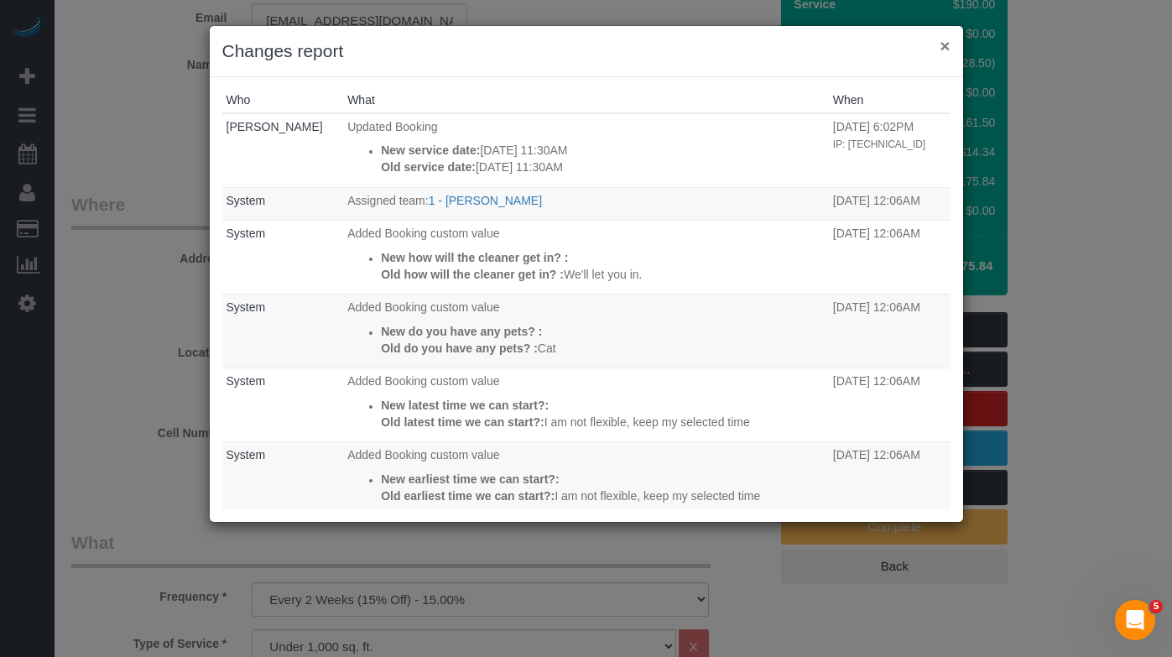
click at [944, 48] on button "×" at bounding box center [944, 46] width 10 height 18
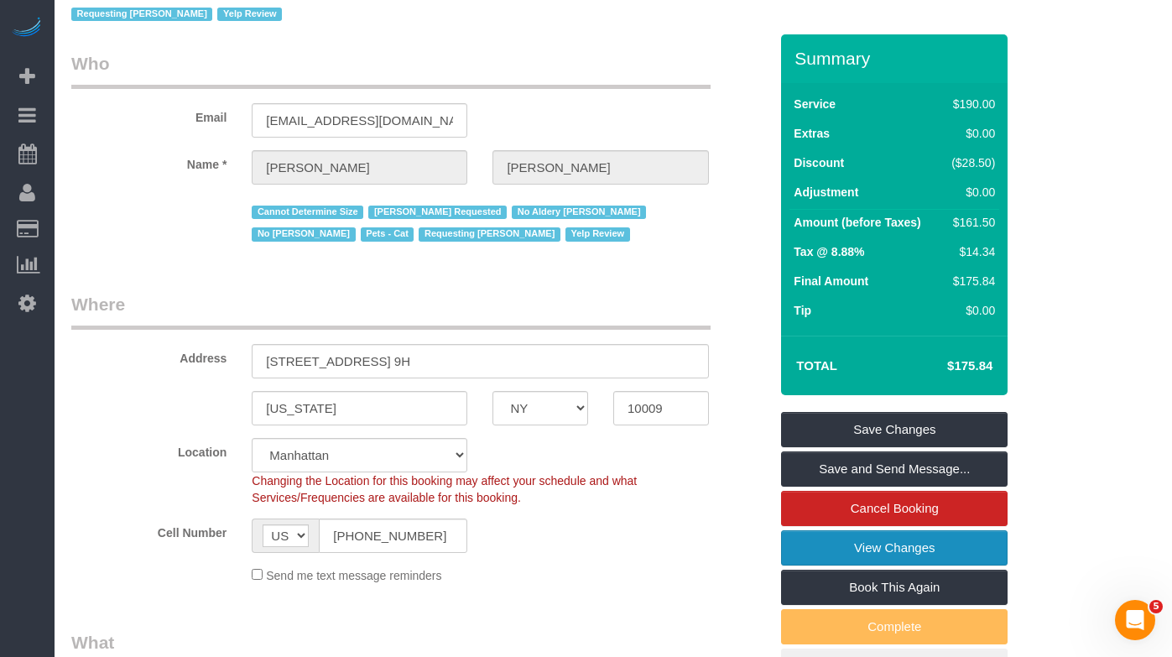
scroll to position [0, 0]
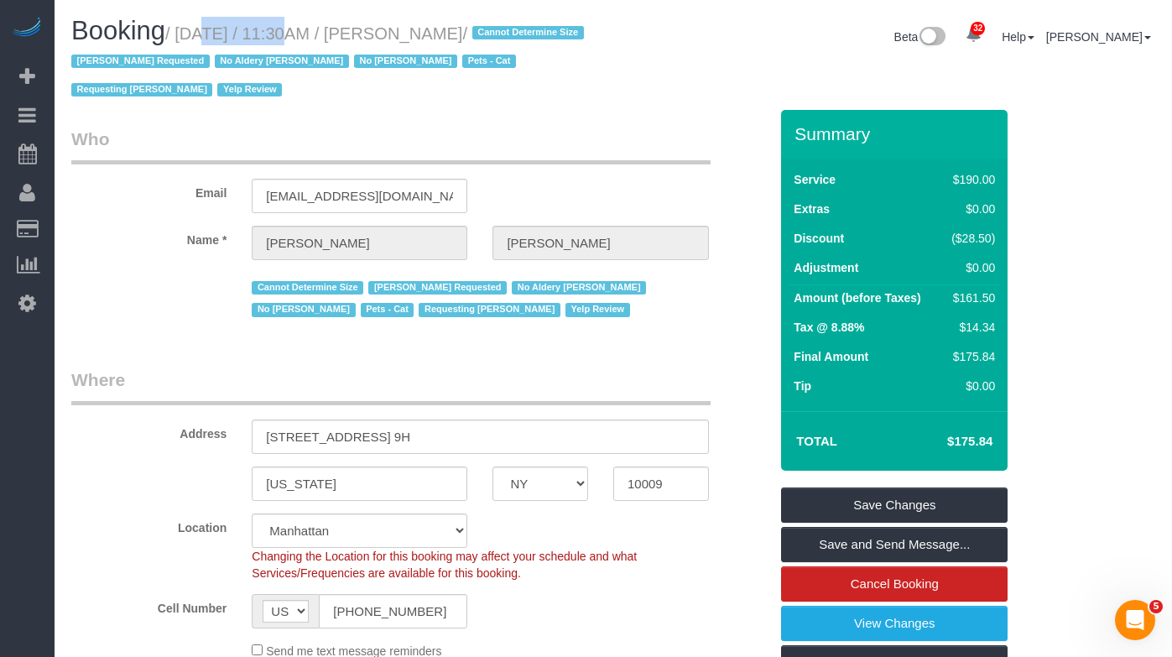
drag, startPoint x: 184, startPoint y: 33, endPoint x: 273, endPoint y: 31, distance: 88.9
click at [273, 31] on small "/ [DATE] / 11:30AM / [PERSON_NAME] / Cannot Determine Size [PERSON_NAME] Reques…" at bounding box center [329, 61] width 517 height 75
copy small "[DATE]"
